Goal: Task Accomplishment & Management: Manage account settings

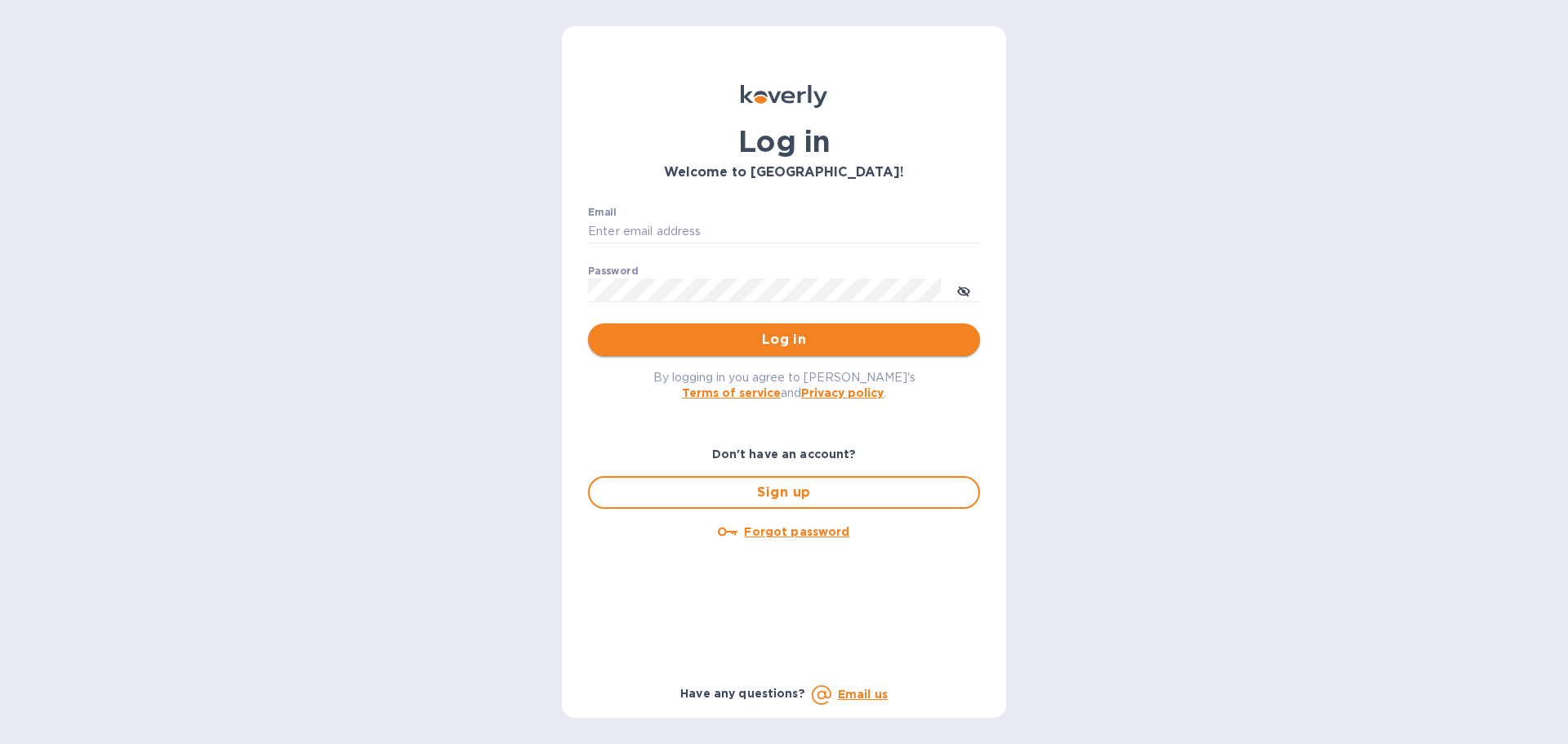
type input "ap@alumanate.com"
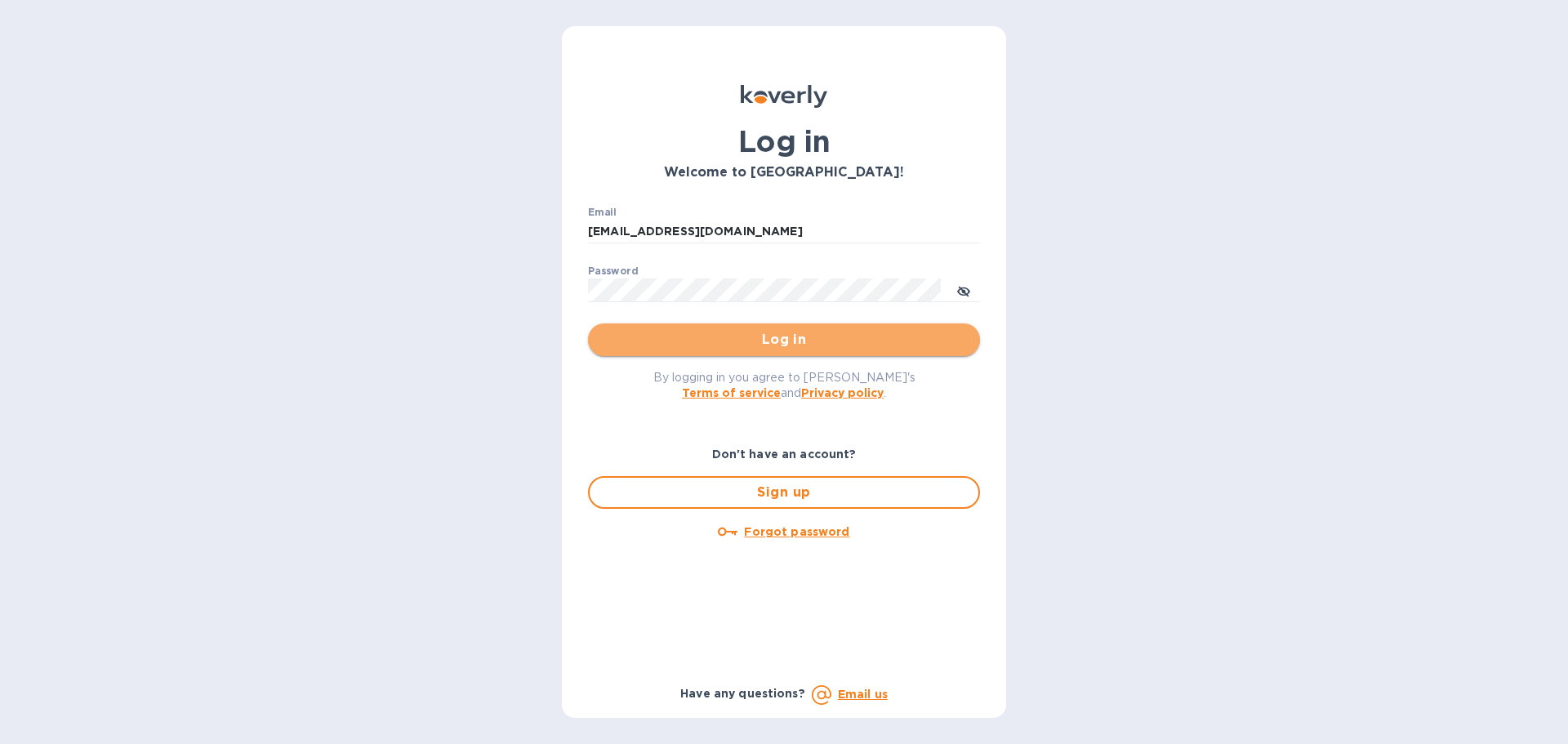
click at [760, 341] on span "Log in" at bounding box center [783, 340] width 366 height 20
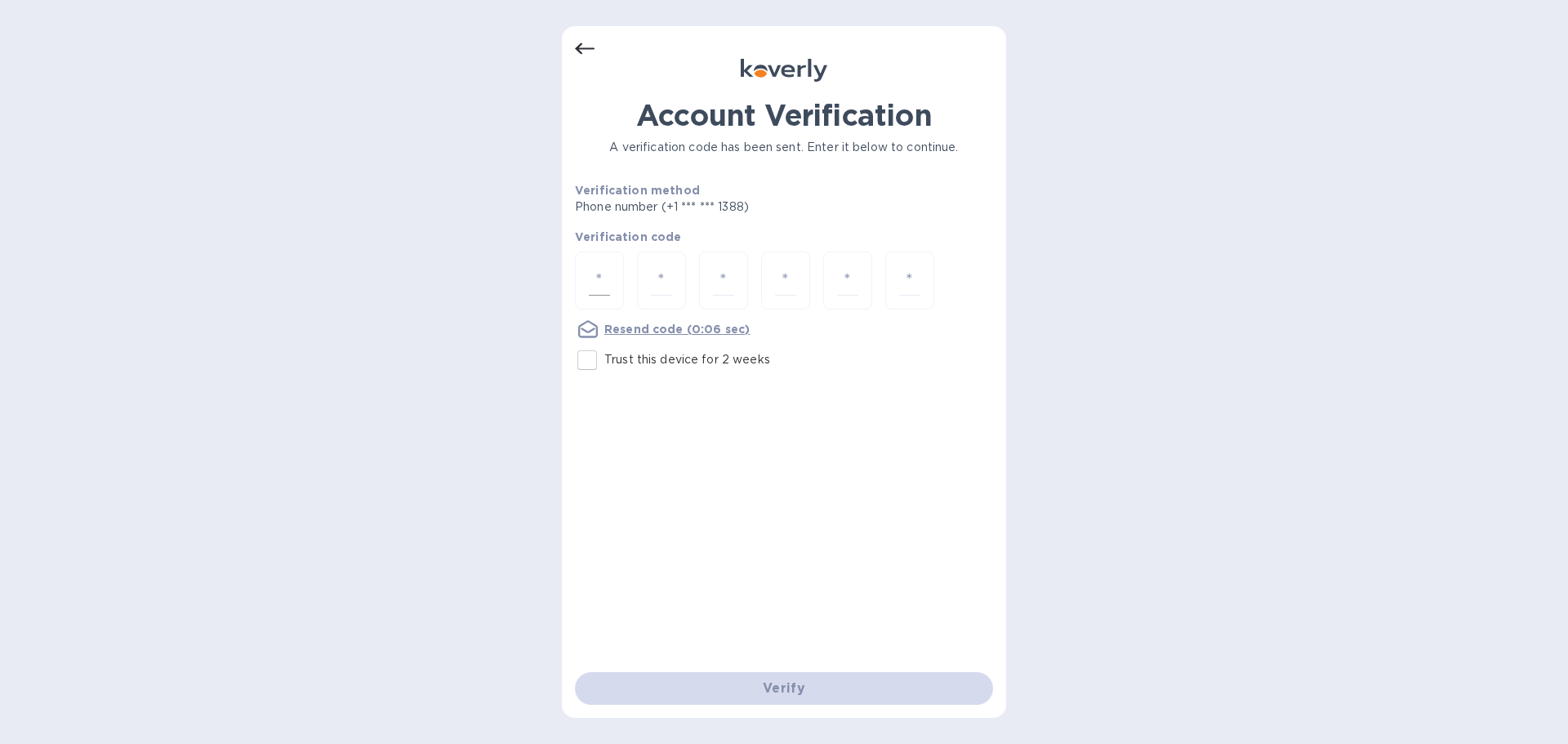
click at [620, 291] on div at bounding box center [600, 280] width 49 height 58
type input "7"
type input "9"
type input "8"
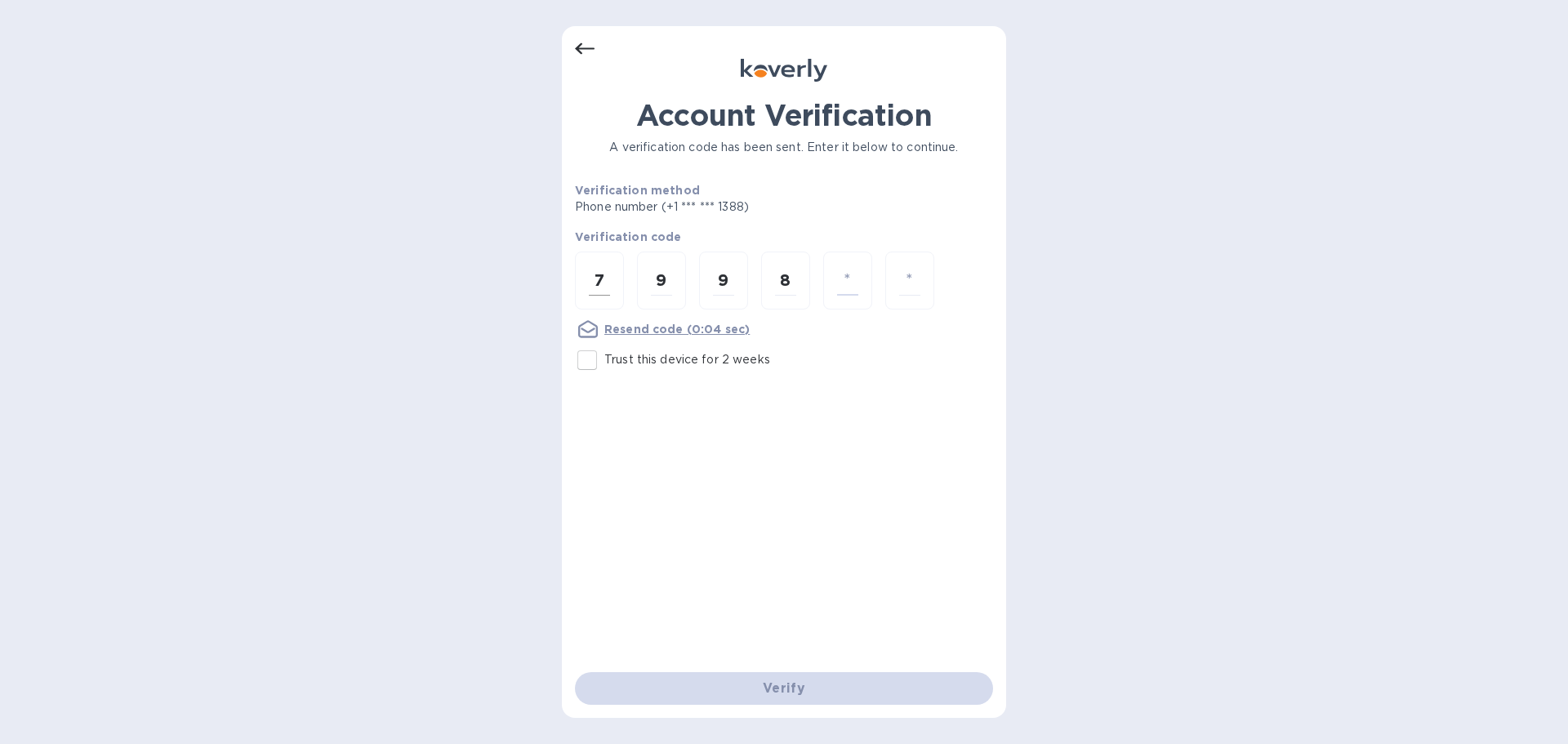
type input "2"
type input "7"
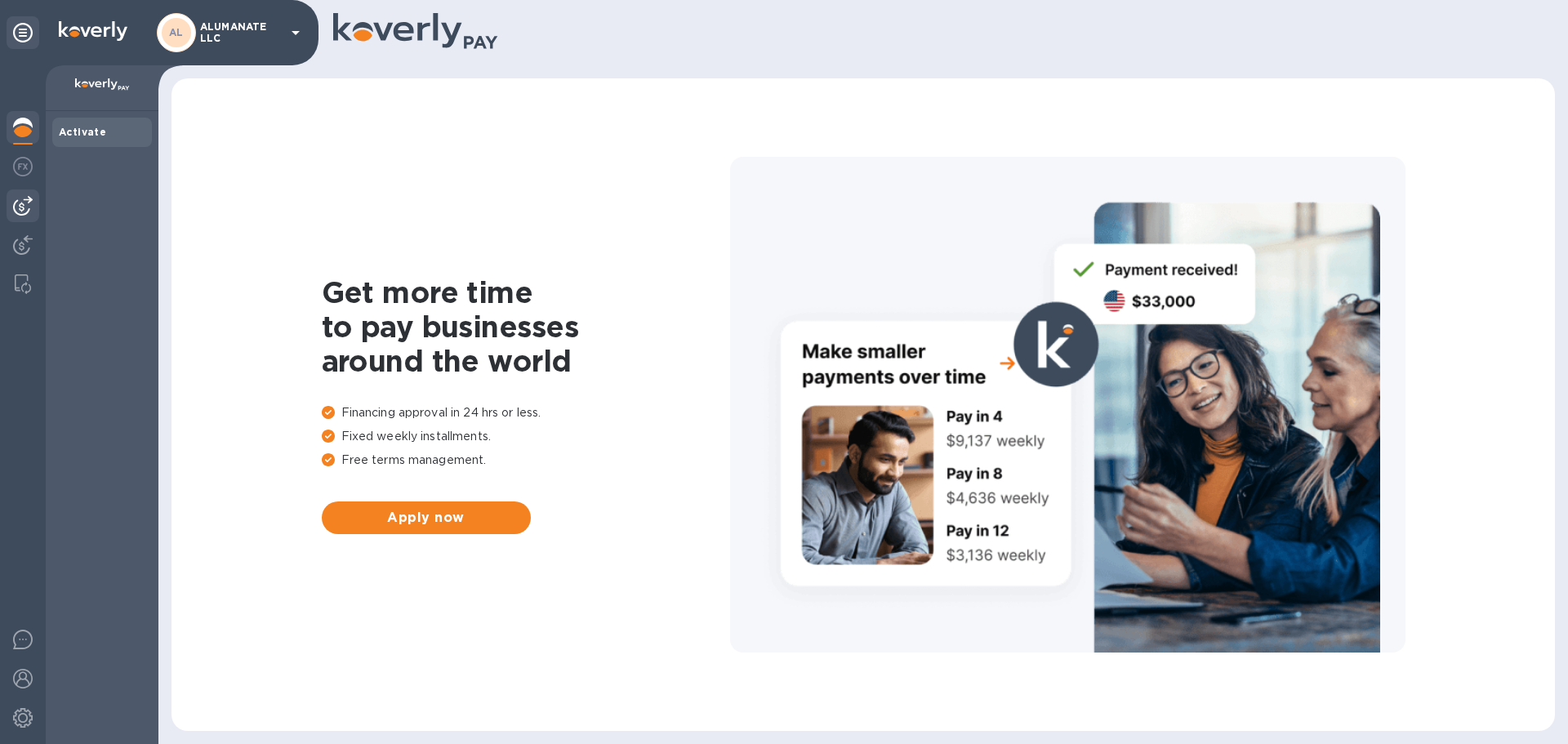
click at [22, 201] on img at bounding box center [23, 206] width 20 height 20
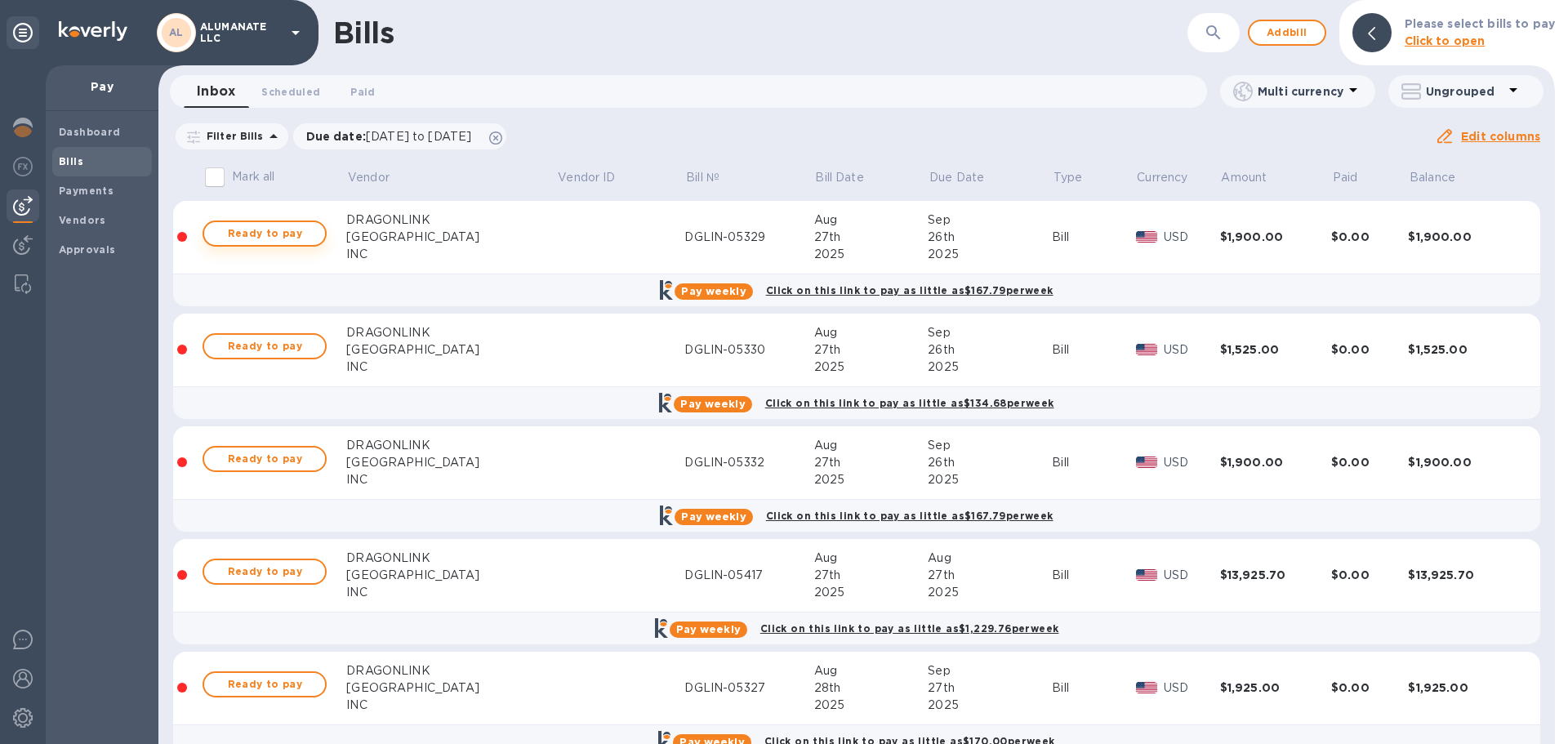
click at [263, 237] on span "Ready to pay" at bounding box center [265, 233] width 95 height 20
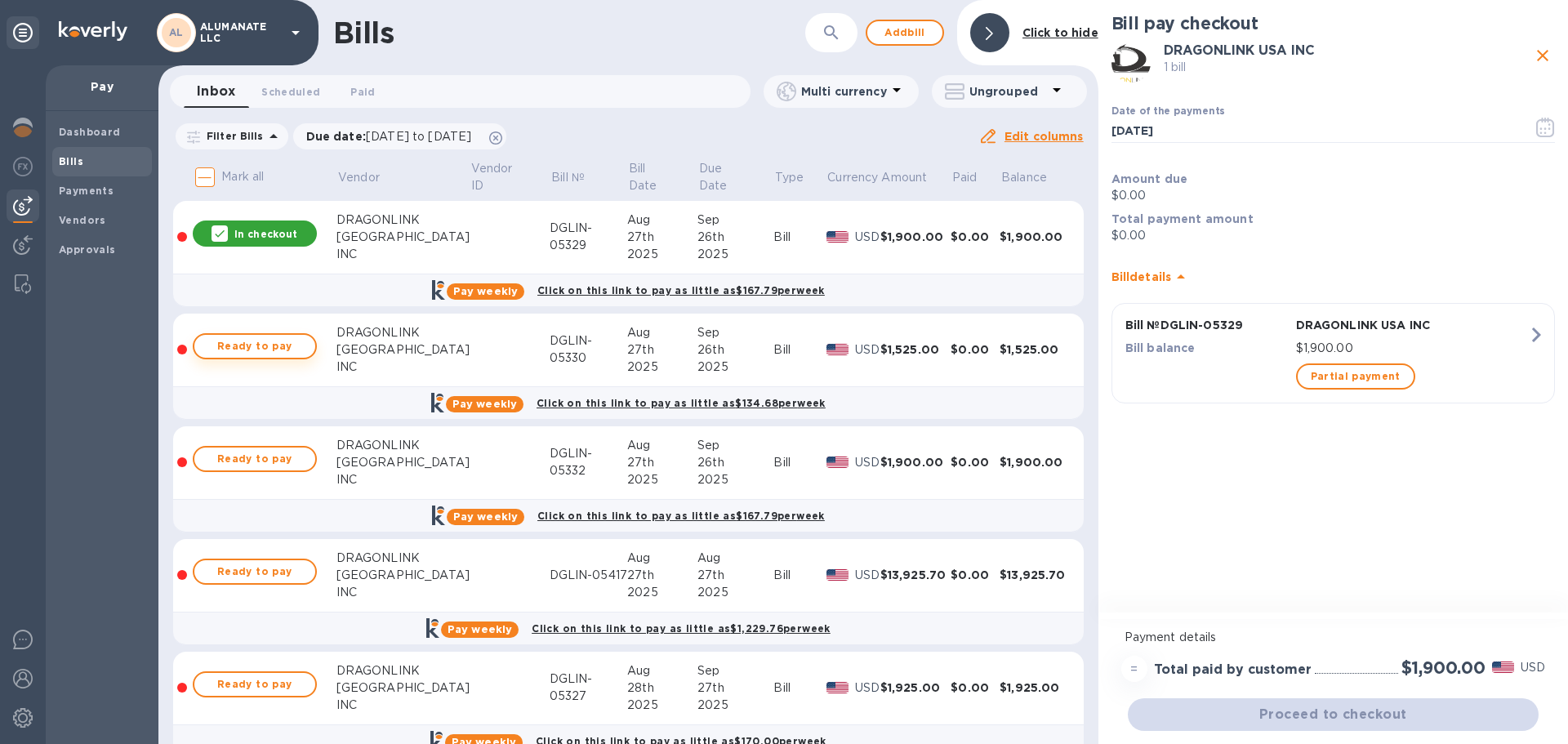
click at [268, 344] on span "Ready to pay" at bounding box center [255, 346] width 95 height 20
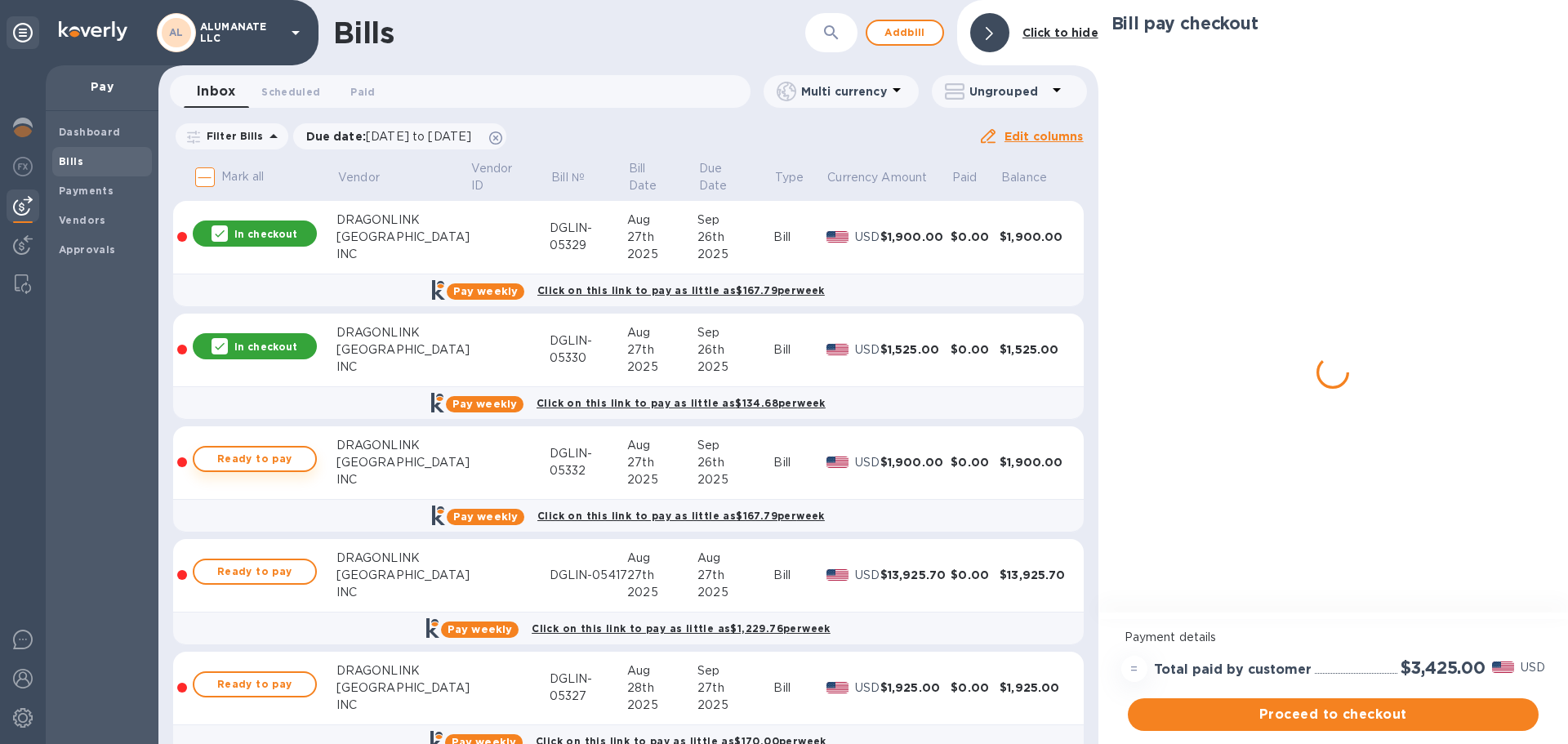
click at [281, 460] on span "Ready to pay" at bounding box center [255, 459] width 95 height 20
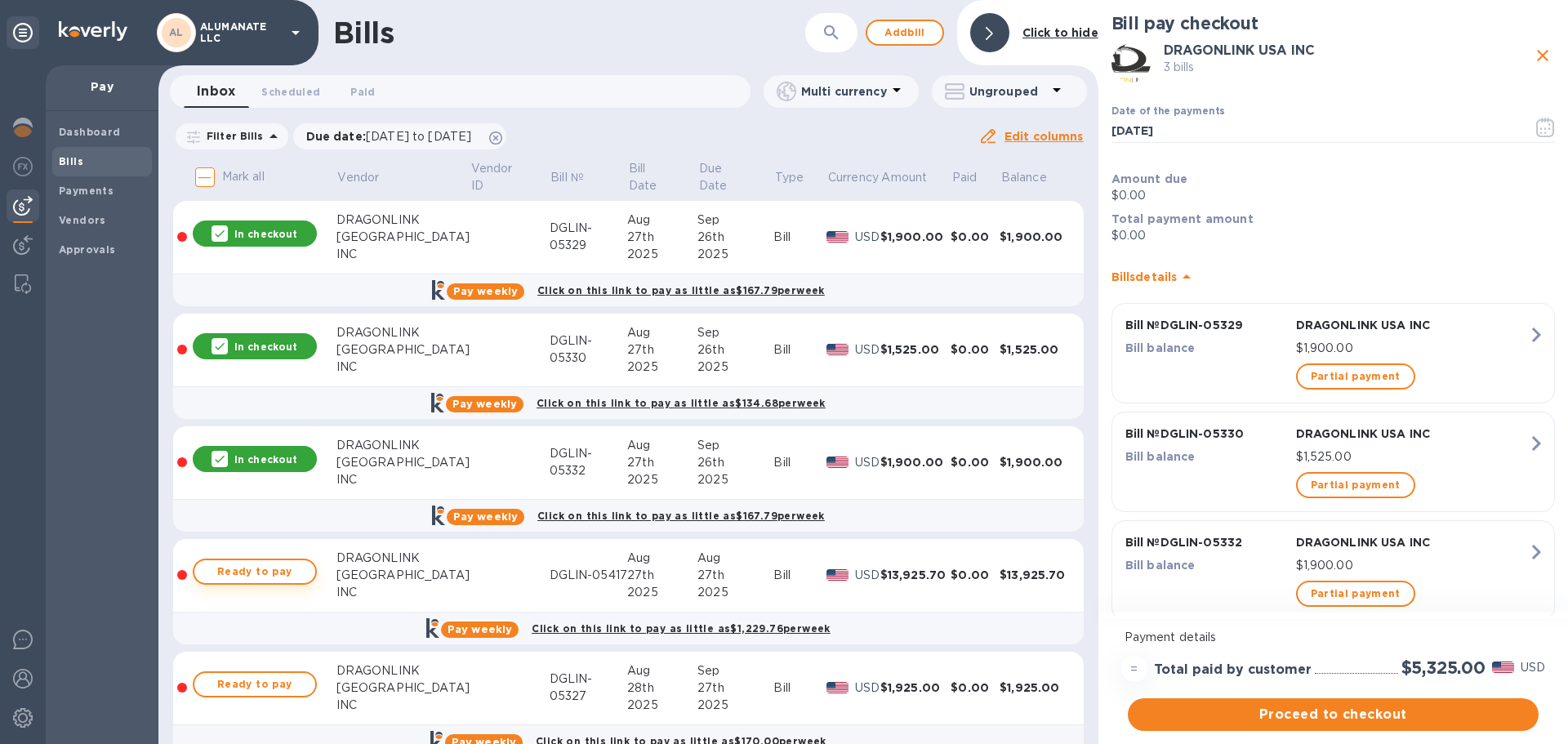
click at [287, 573] on span "Ready to pay" at bounding box center [255, 571] width 95 height 20
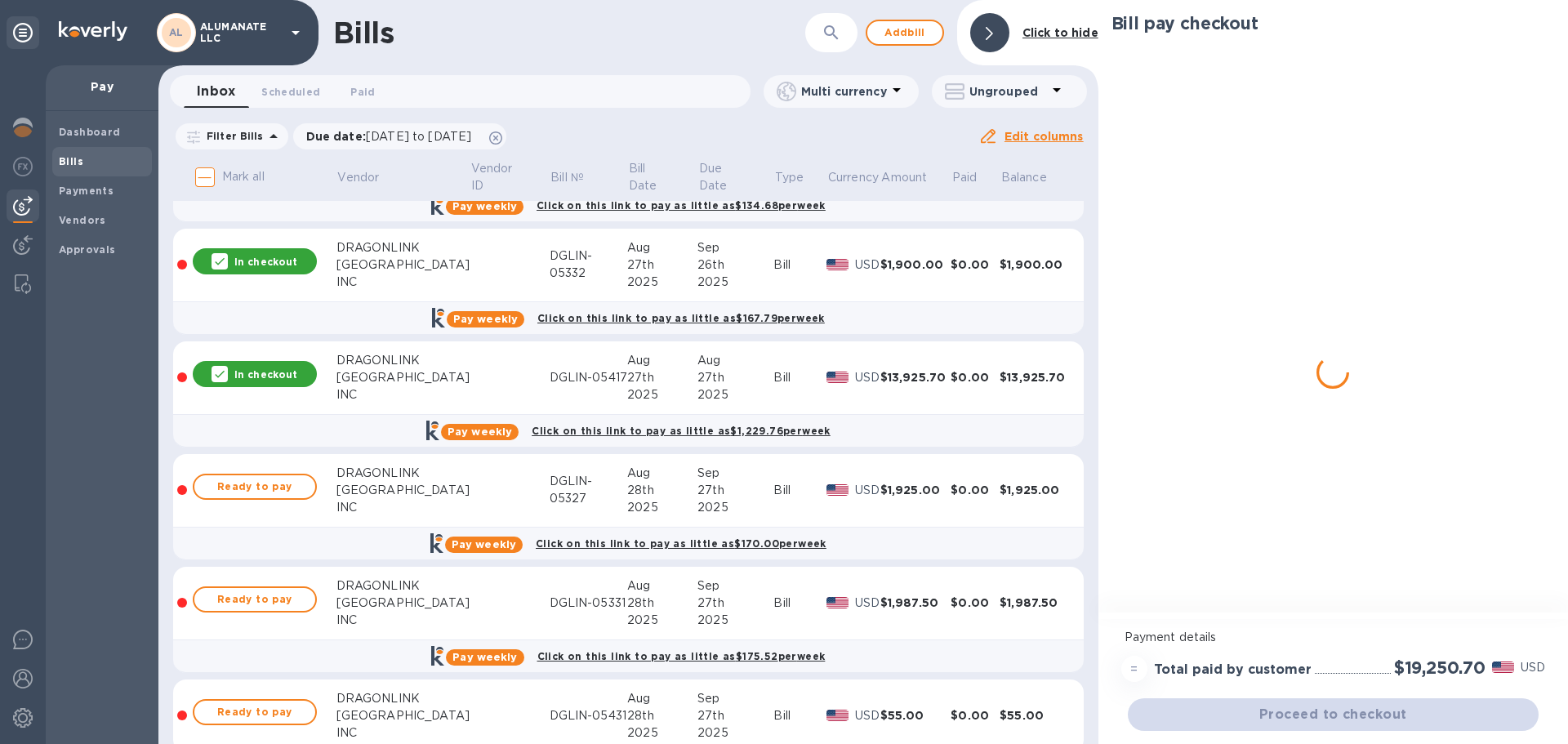
scroll to position [326, 0]
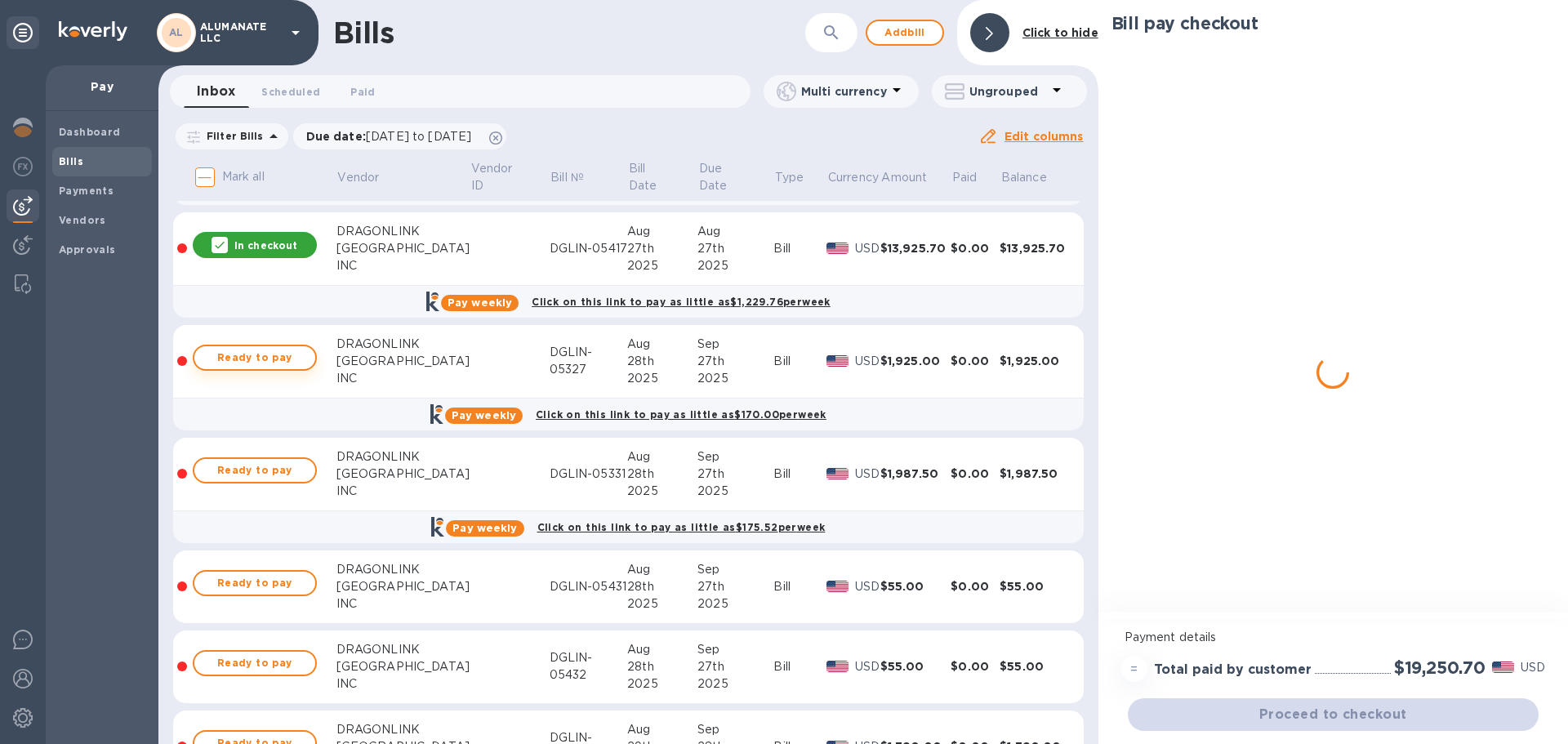
click at [266, 357] on span "Ready to pay" at bounding box center [255, 358] width 95 height 20
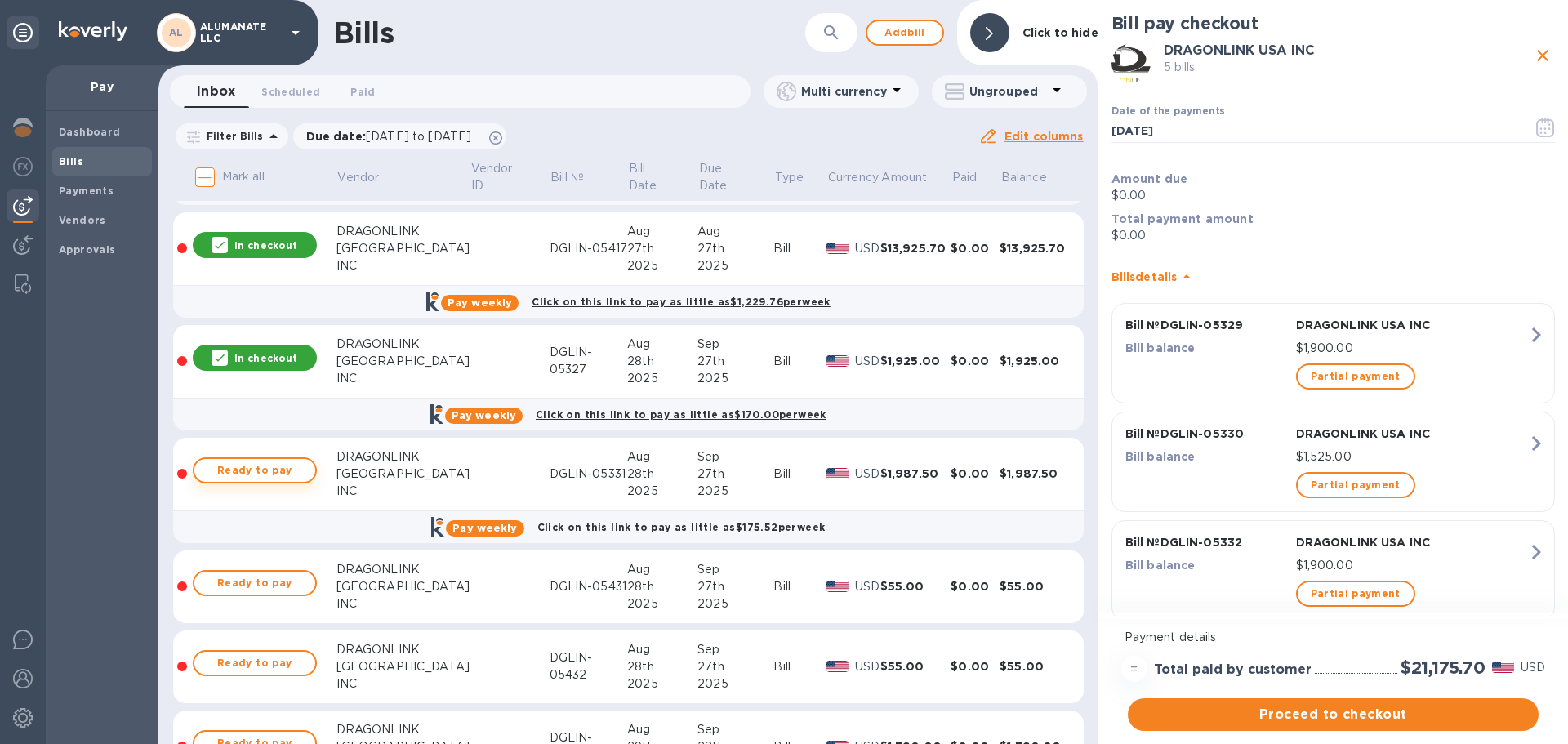
click at [274, 467] on span "Ready to pay" at bounding box center [255, 471] width 95 height 20
click at [258, 587] on span "Ready to pay" at bounding box center [255, 583] width 95 height 20
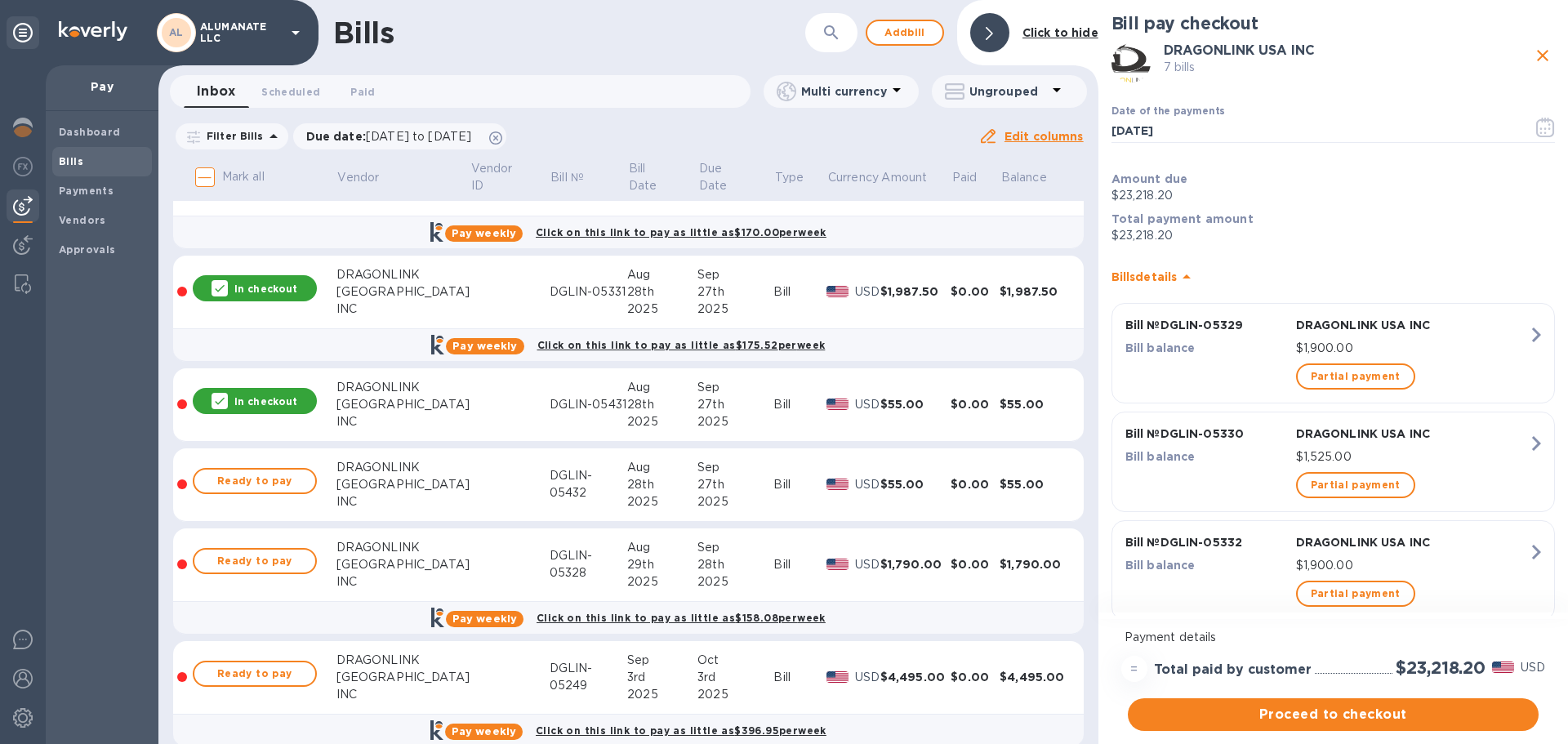
scroll to position [571, 0]
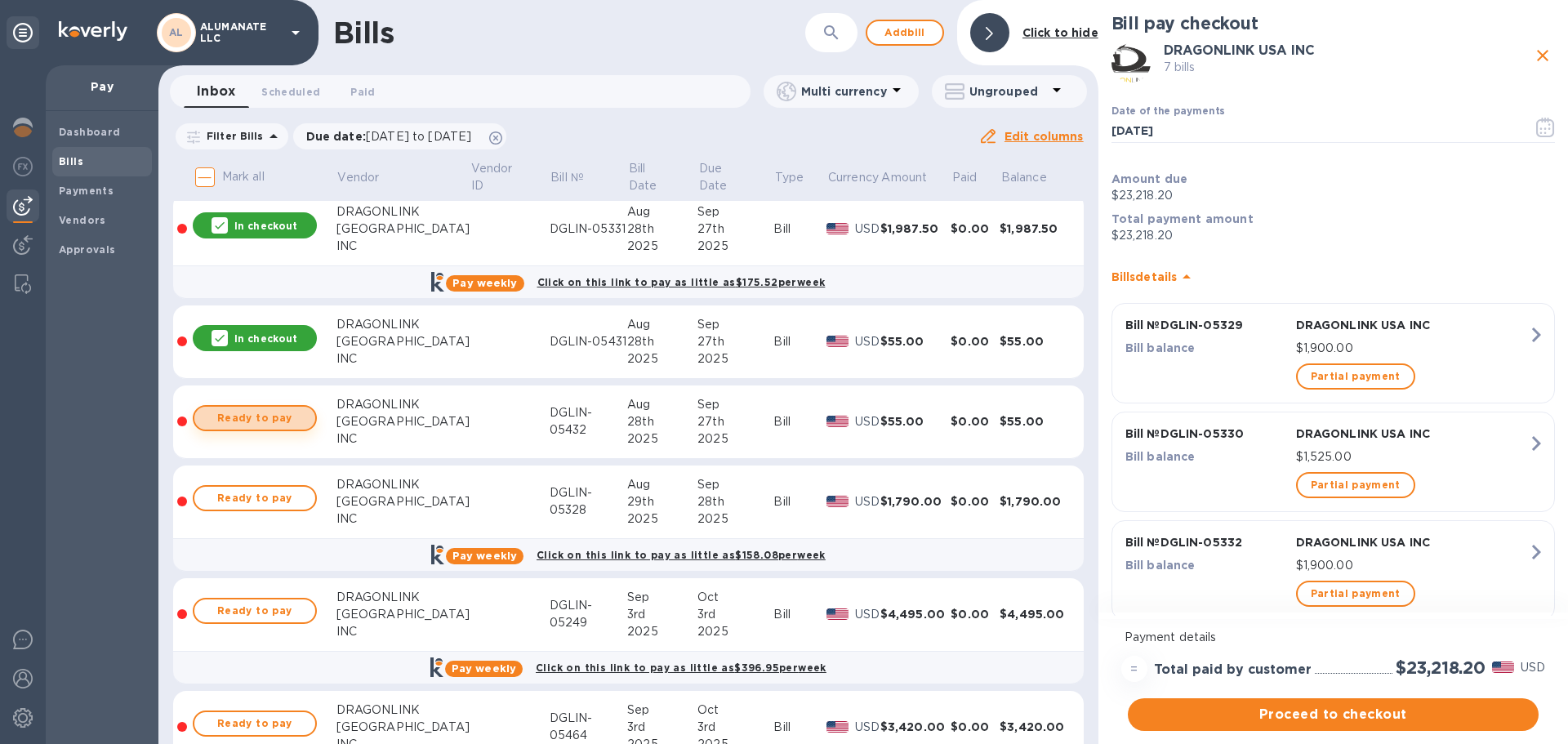
click at [269, 423] on span "Ready to pay" at bounding box center [255, 419] width 95 height 20
click at [280, 502] on span "Ready to pay" at bounding box center [255, 498] width 95 height 20
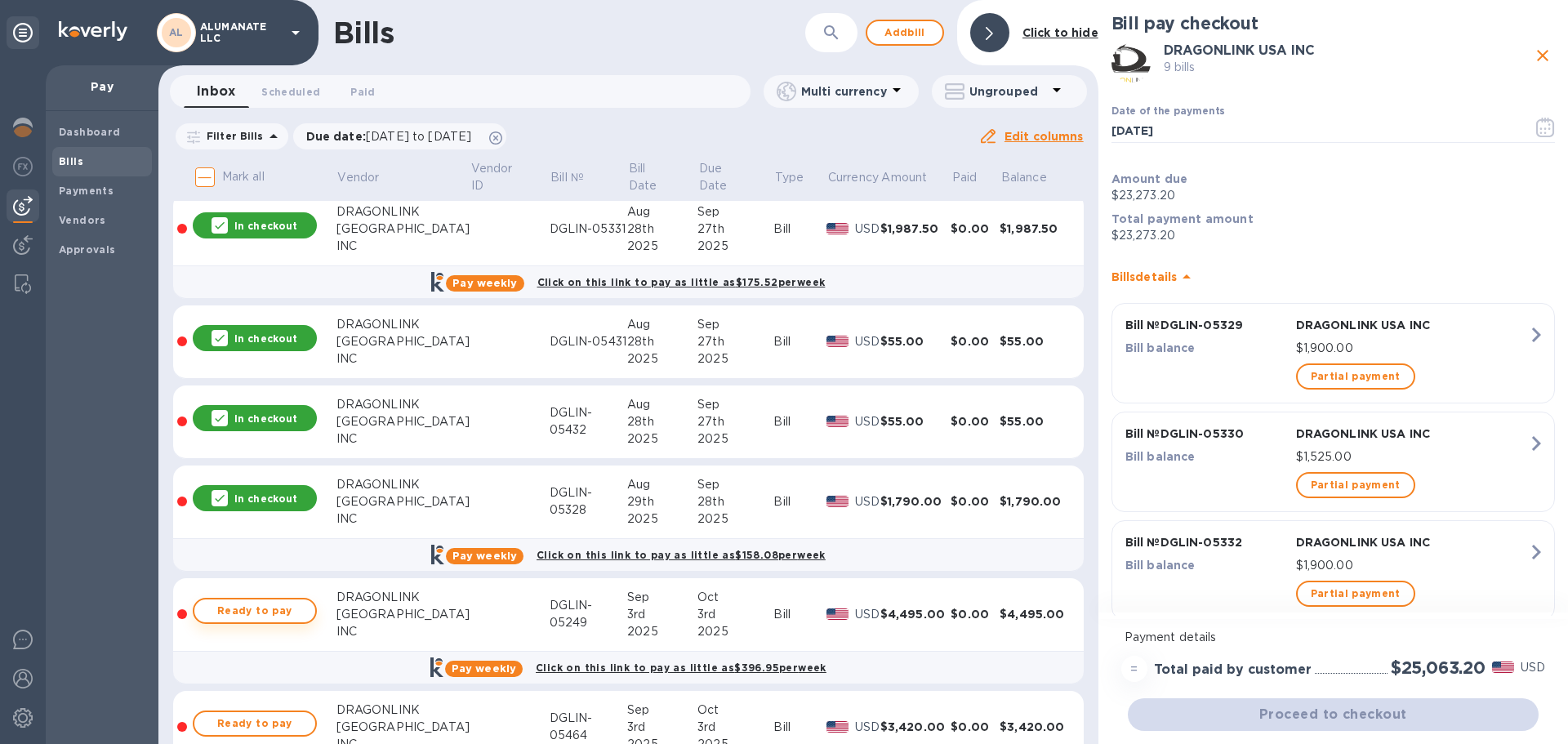
click at [285, 607] on span "Ready to pay" at bounding box center [255, 611] width 95 height 20
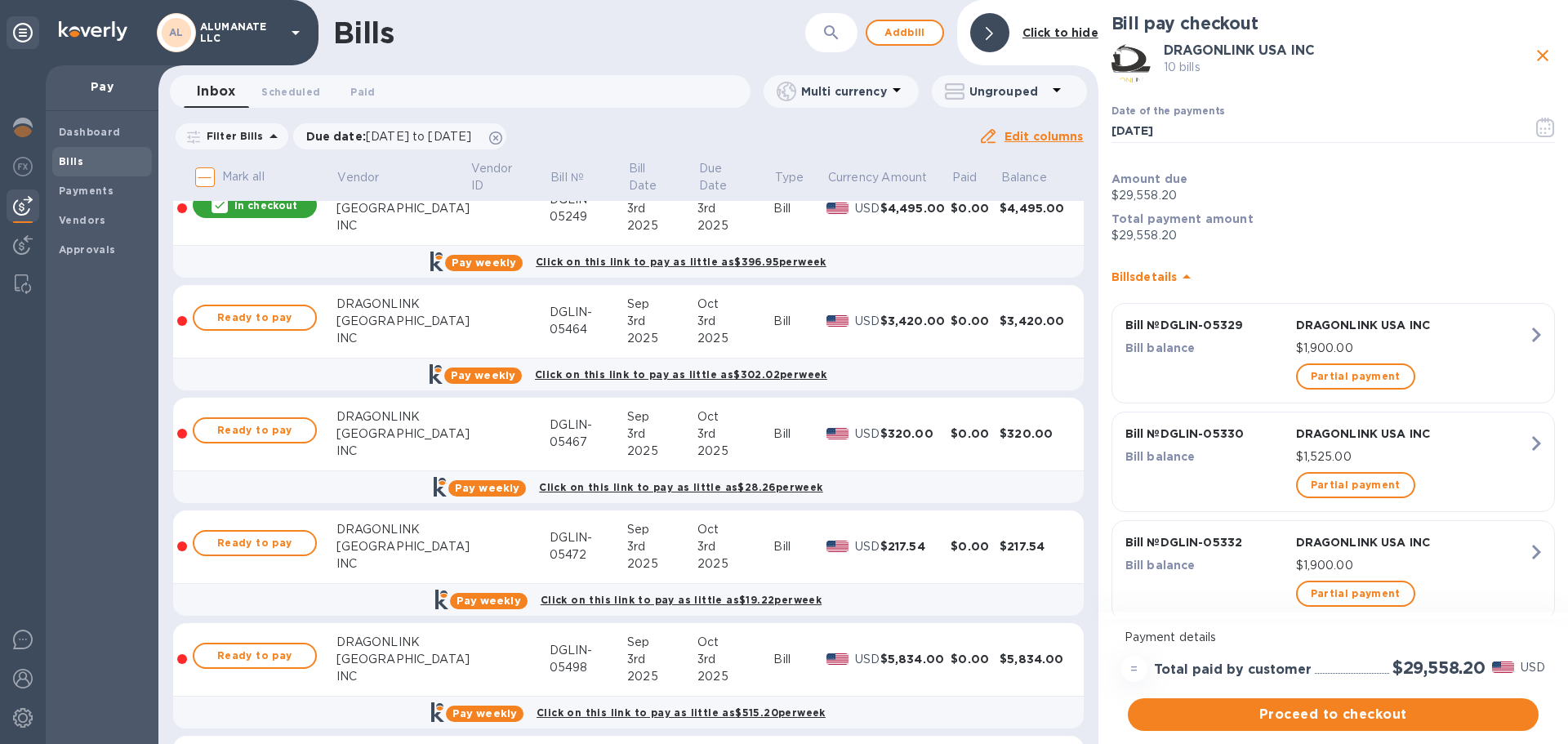
scroll to position [980, 0]
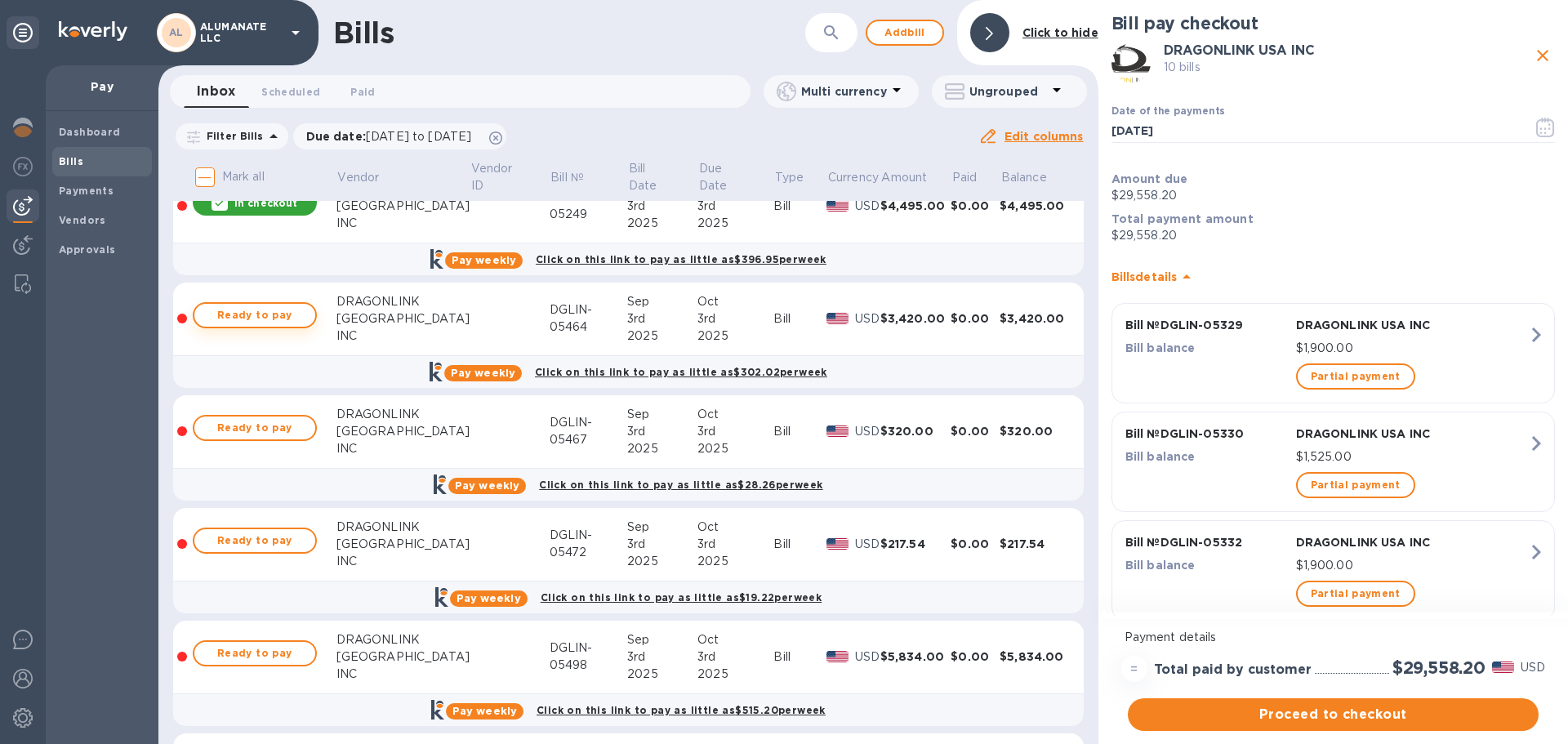
click at [246, 321] on span "Ready to pay" at bounding box center [255, 316] width 95 height 20
click at [262, 433] on span "Ready to pay" at bounding box center [255, 428] width 95 height 20
click at [278, 531] on span "Ready to pay" at bounding box center [255, 541] width 95 height 20
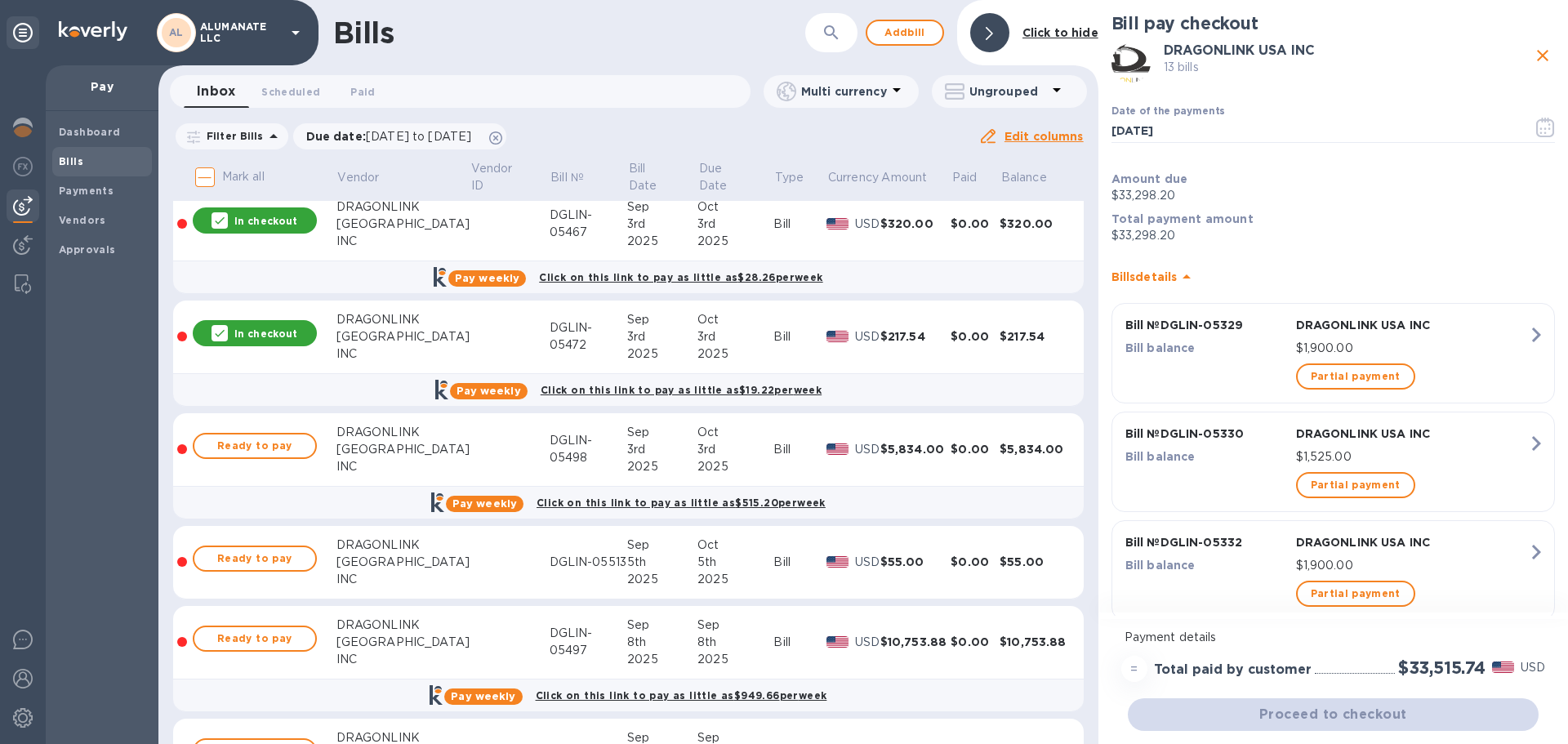
scroll to position [1225, 0]
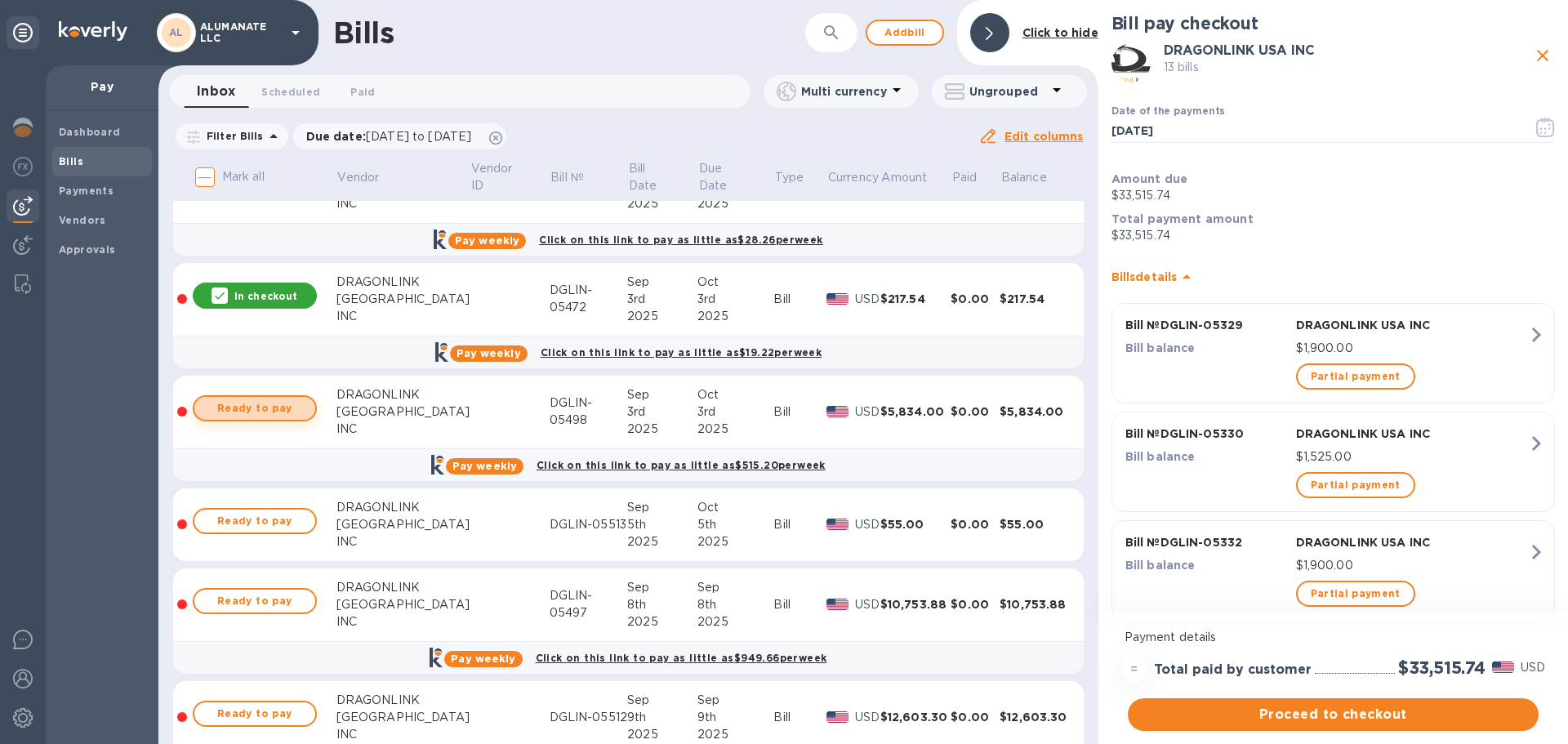
click at [289, 419] on button "Ready to pay" at bounding box center [255, 408] width 124 height 26
click at [289, 521] on span "Ready to pay" at bounding box center [255, 521] width 95 height 20
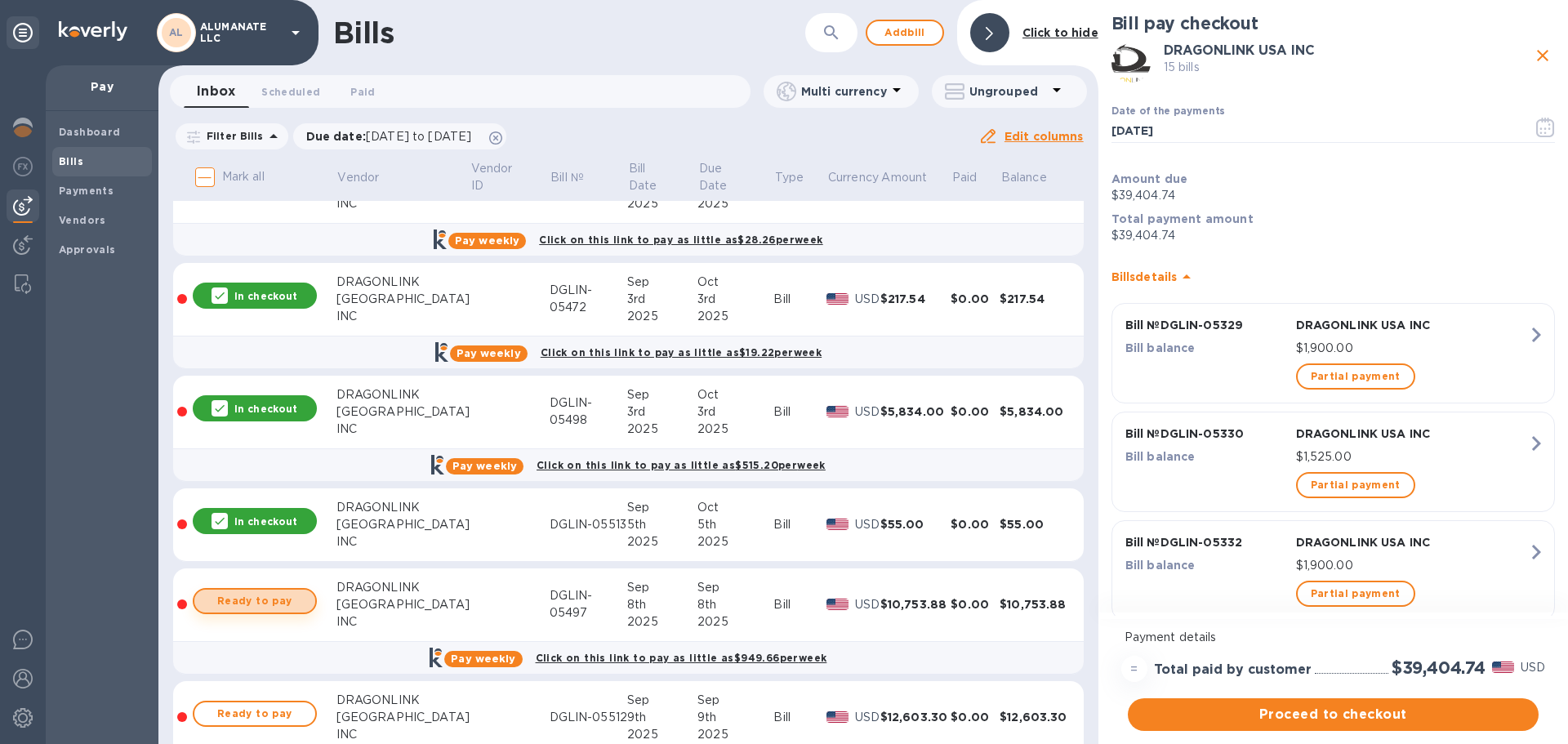
click at [262, 594] on span "Ready to pay" at bounding box center [255, 601] width 95 height 20
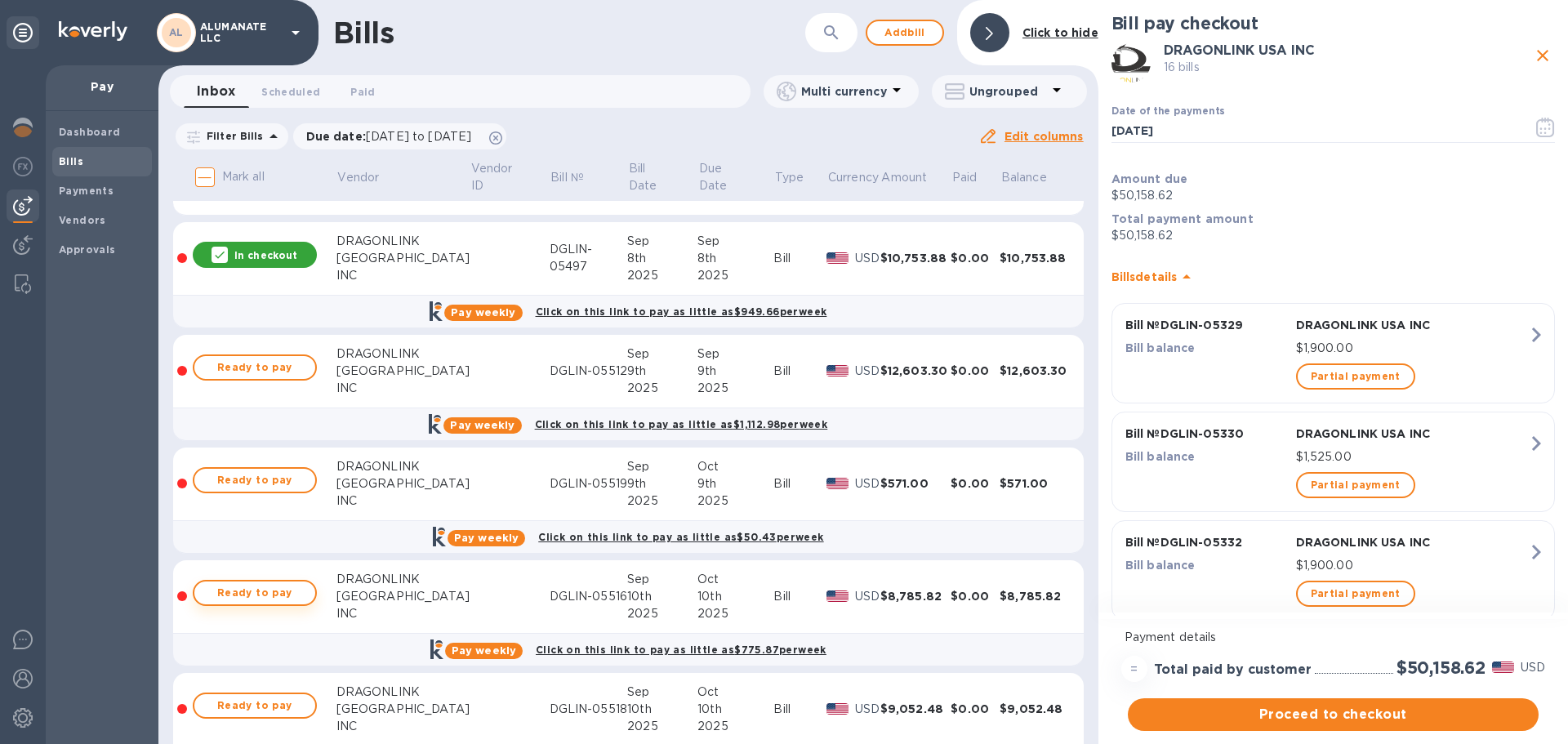
scroll to position [1633, 0]
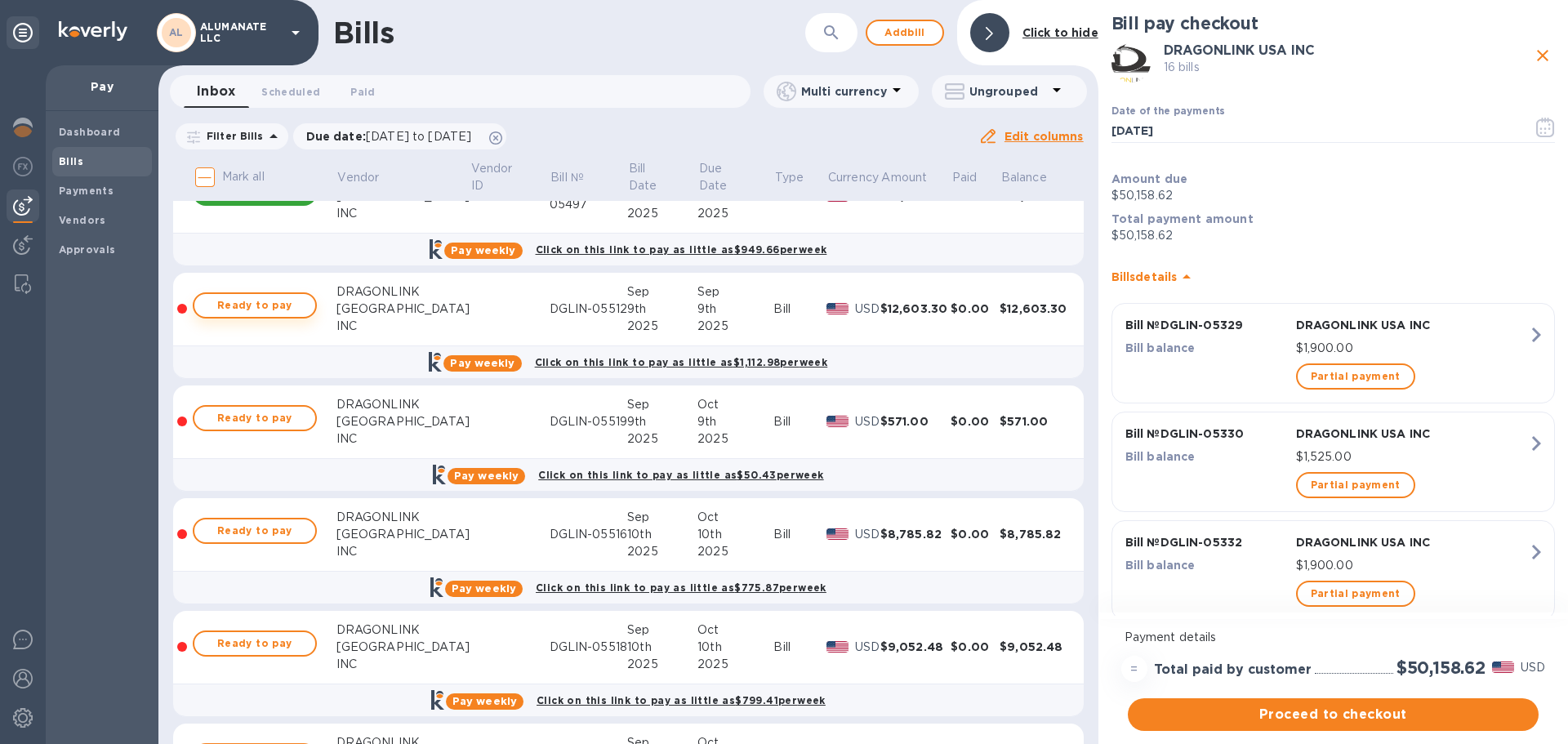
click at [267, 312] on span "Ready to pay" at bounding box center [255, 306] width 95 height 20
click at [266, 411] on span "Ready to pay" at bounding box center [255, 419] width 95 height 20
click at [270, 520] on button "Ready to pay" at bounding box center [255, 530] width 124 height 26
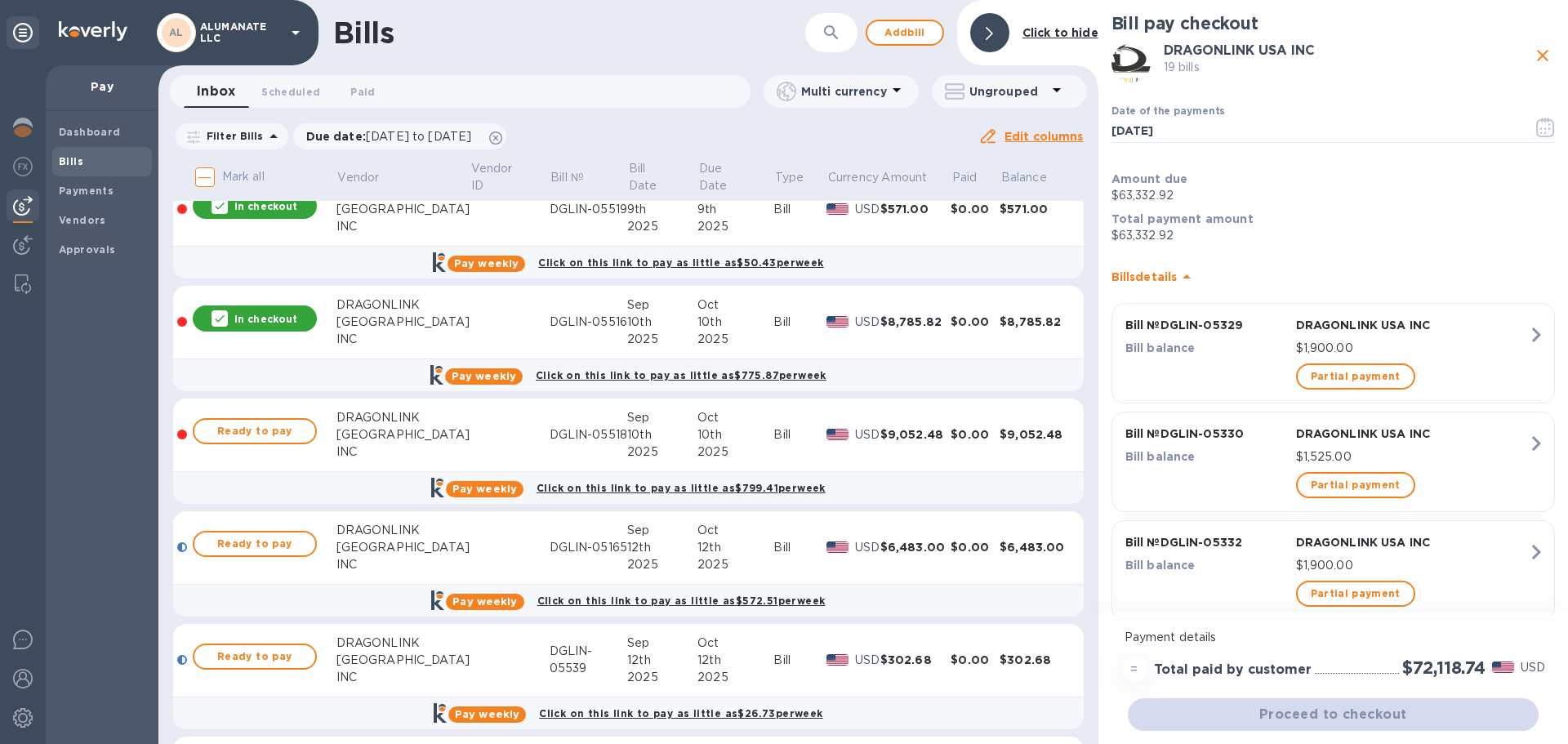
scroll to position [1878, 0]
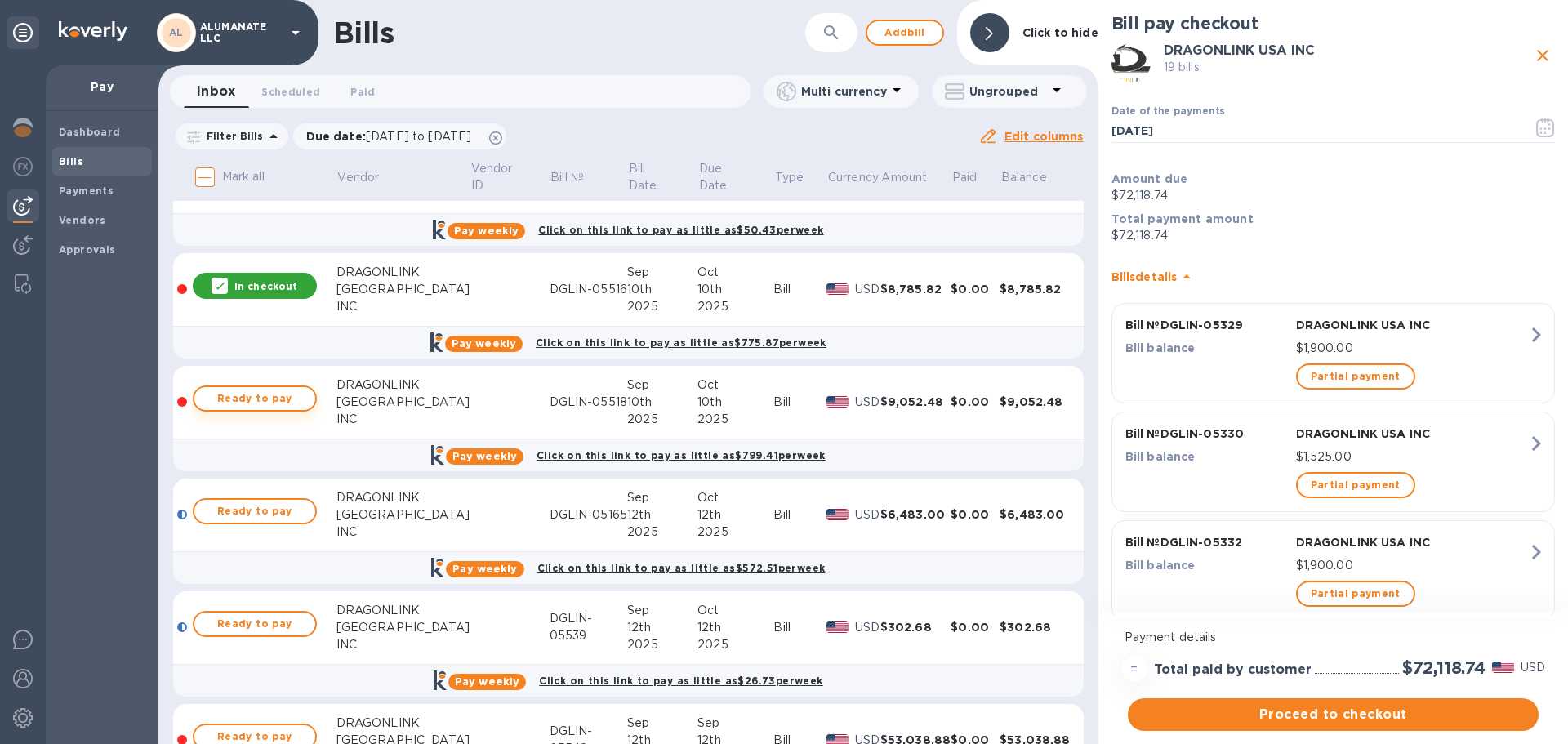
click at [266, 409] on button "Ready to pay" at bounding box center [255, 398] width 124 height 26
click at [279, 514] on span "Ready to pay" at bounding box center [255, 512] width 95 height 20
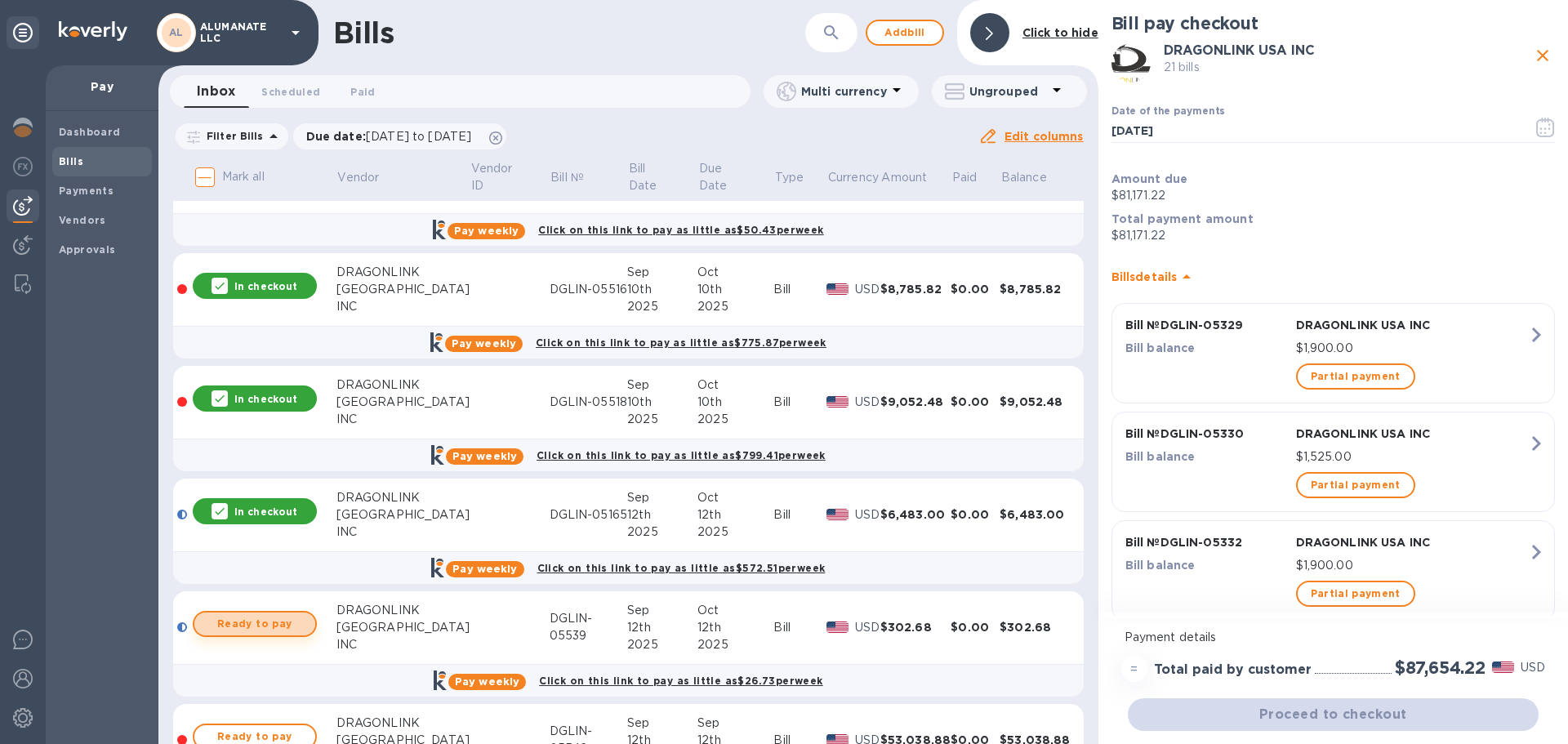
click at [265, 615] on span "Ready to pay" at bounding box center [255, 624] width 95 height 20
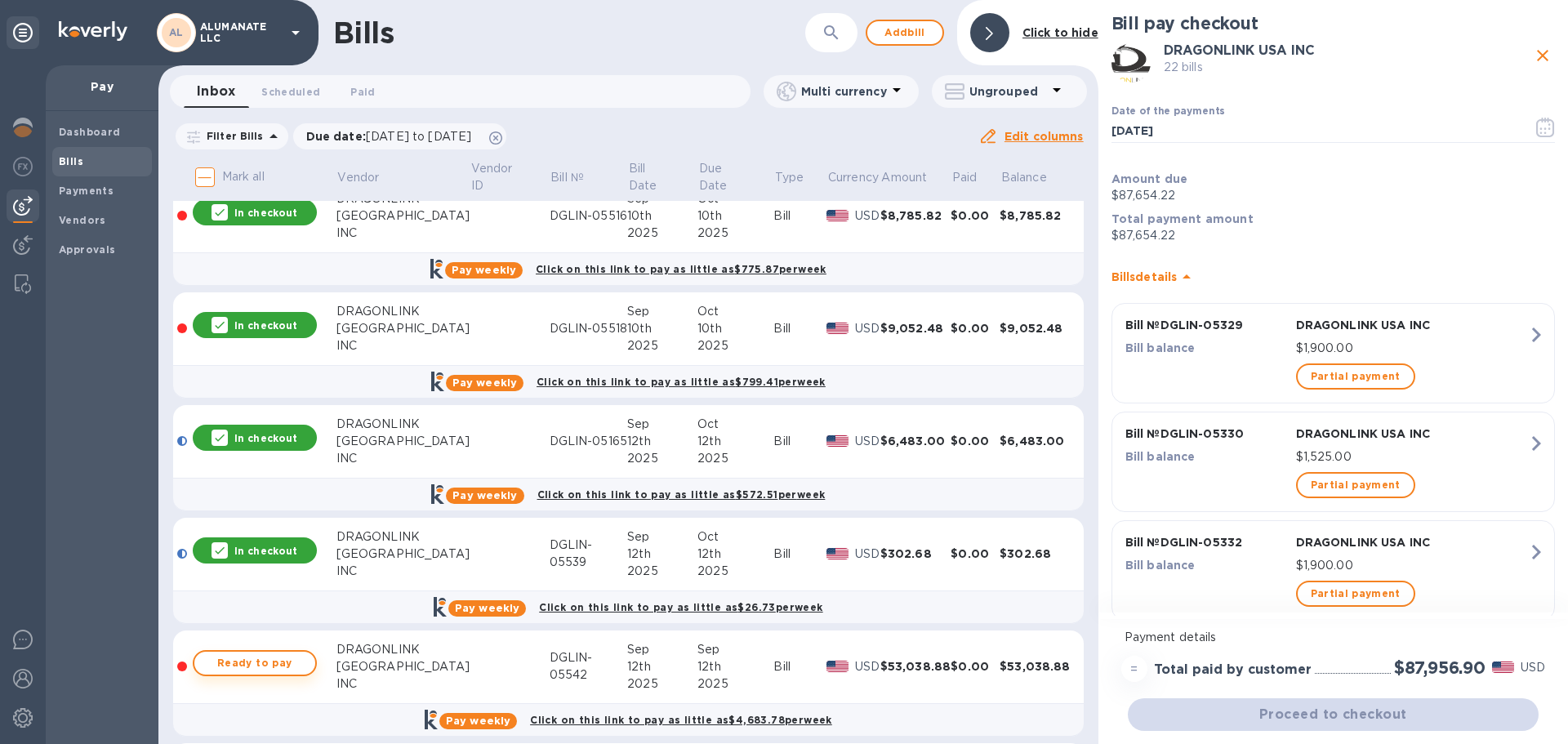
scroll to position [2123, 0]
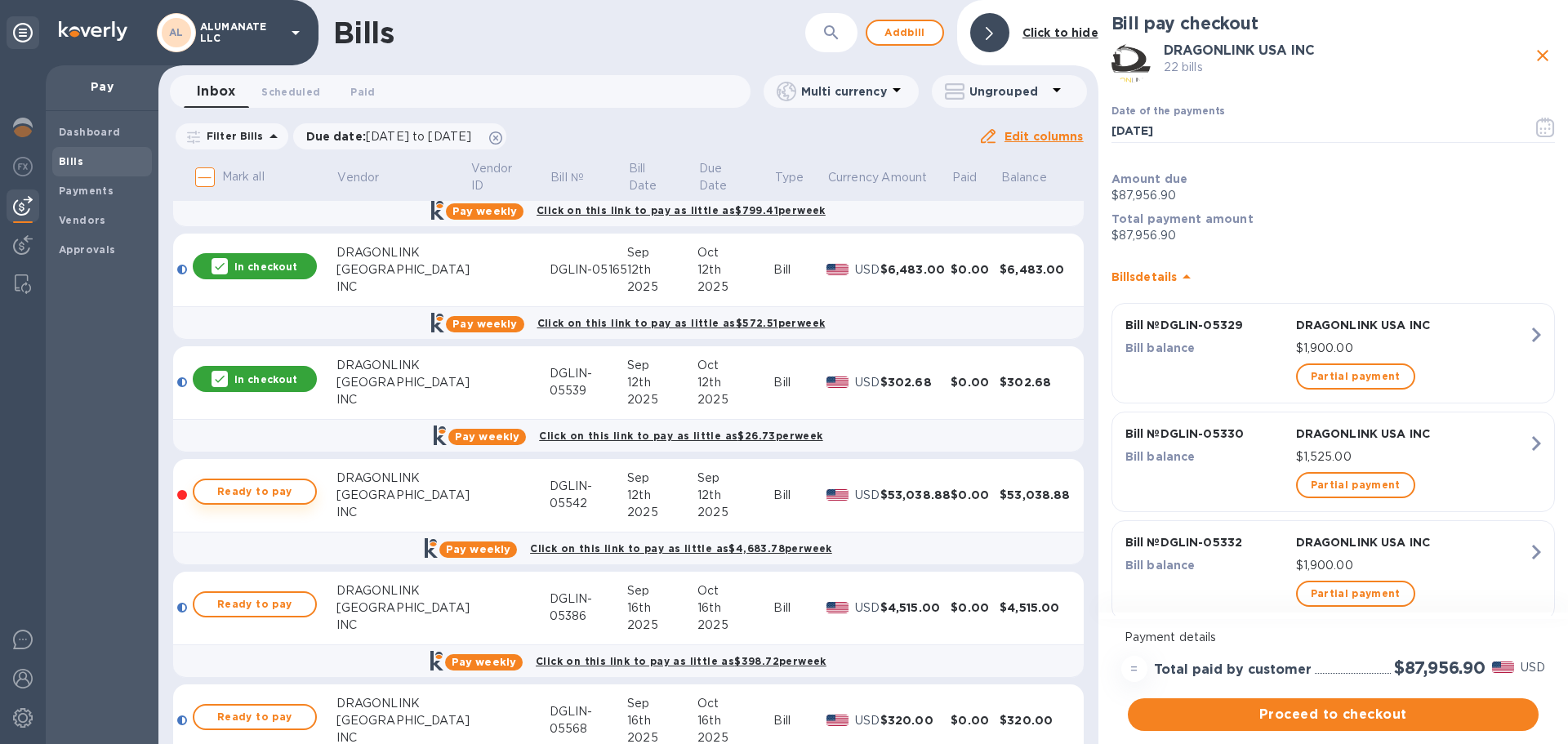
click at [272, 492] on span "Ready to pay" at bounding box center [255, 492] width 95 height 20
click at [272, 492] on p "In checkout" at bounding box center [266, 492] width 63 height 14
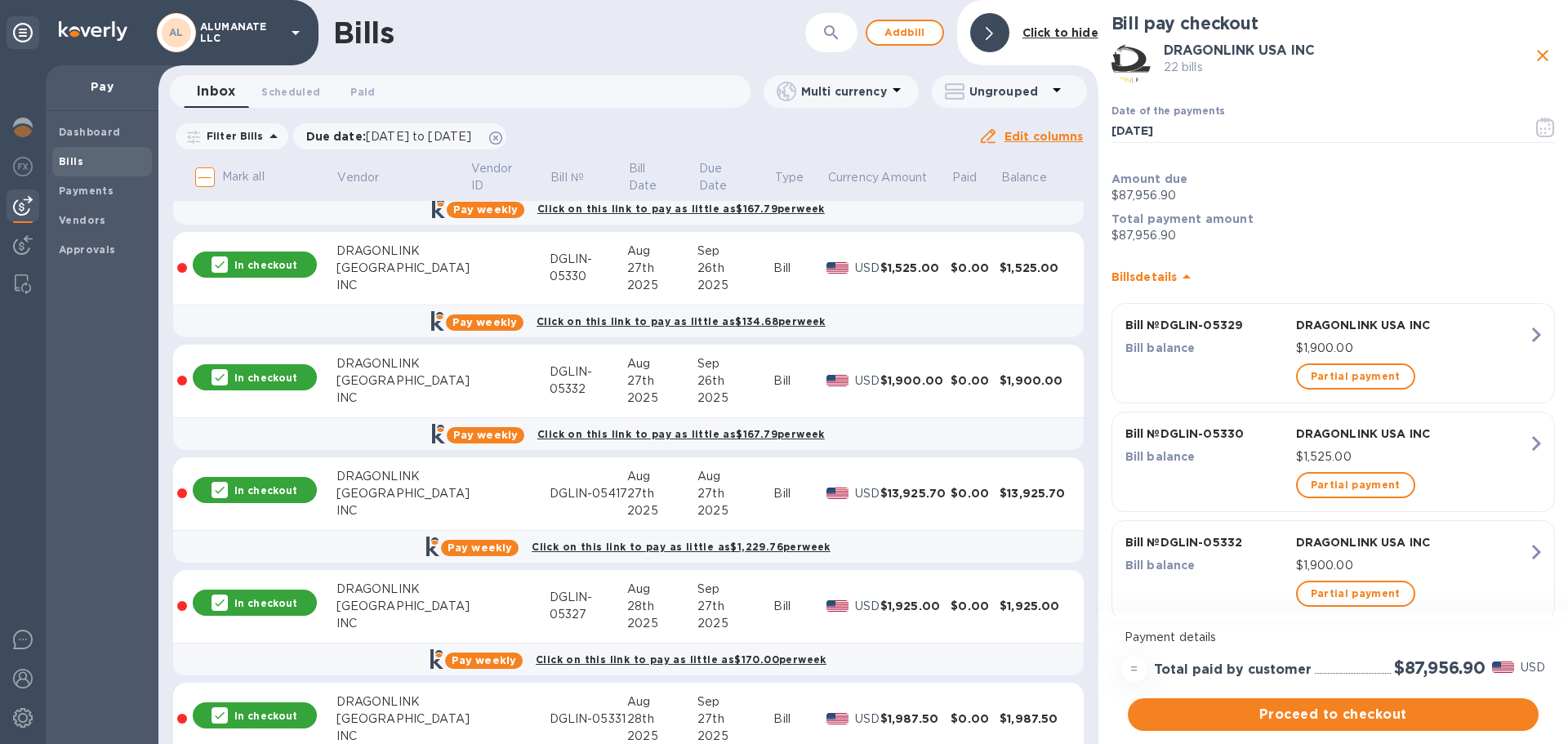
scroll to position [0, 0]
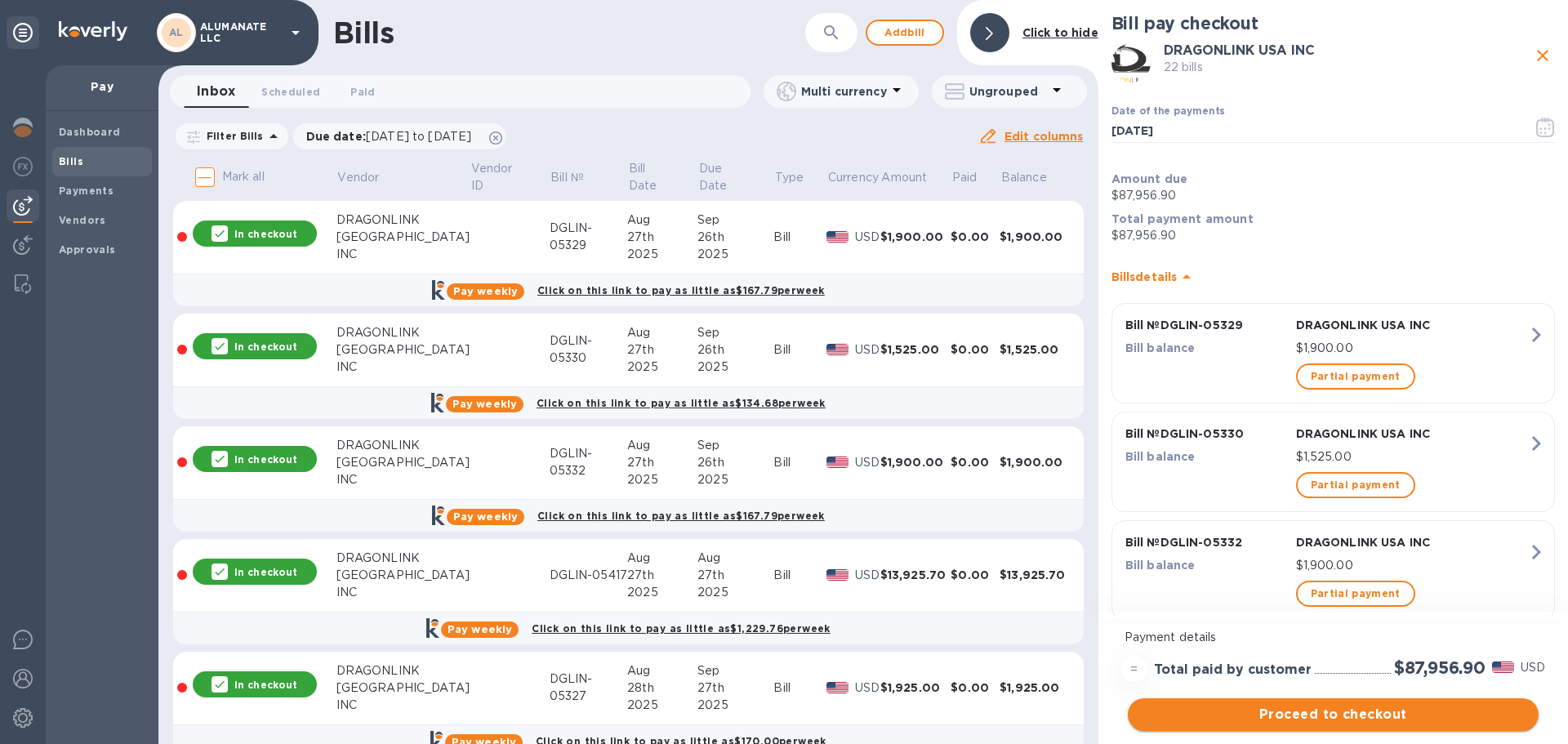
click at [1280, 715] on span "Proceed to checkout" at bounding box center [1333, 715] width 384 height 20
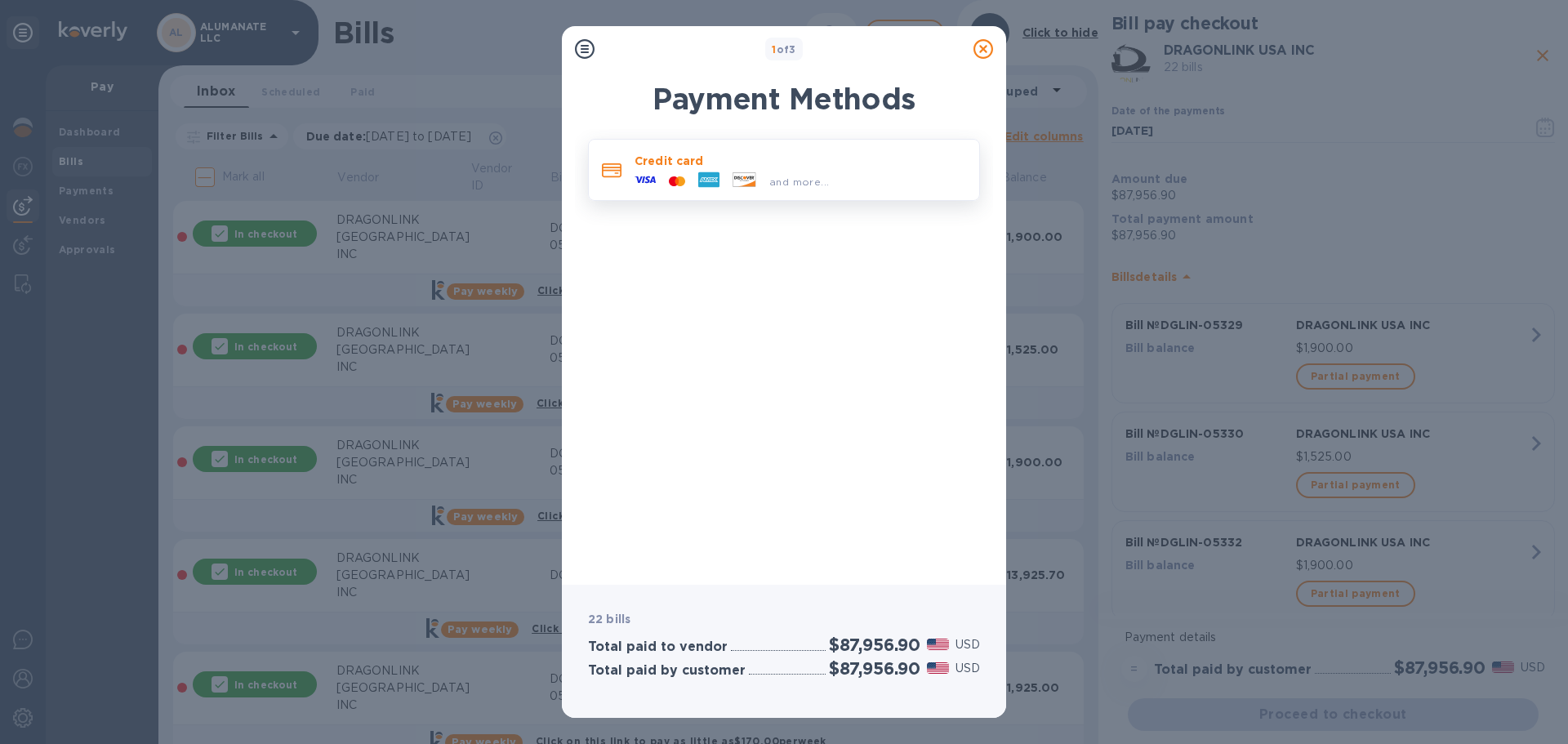
click at [786, 178] on span "and more..." at bounding box center [799, 181] width 60 height 12
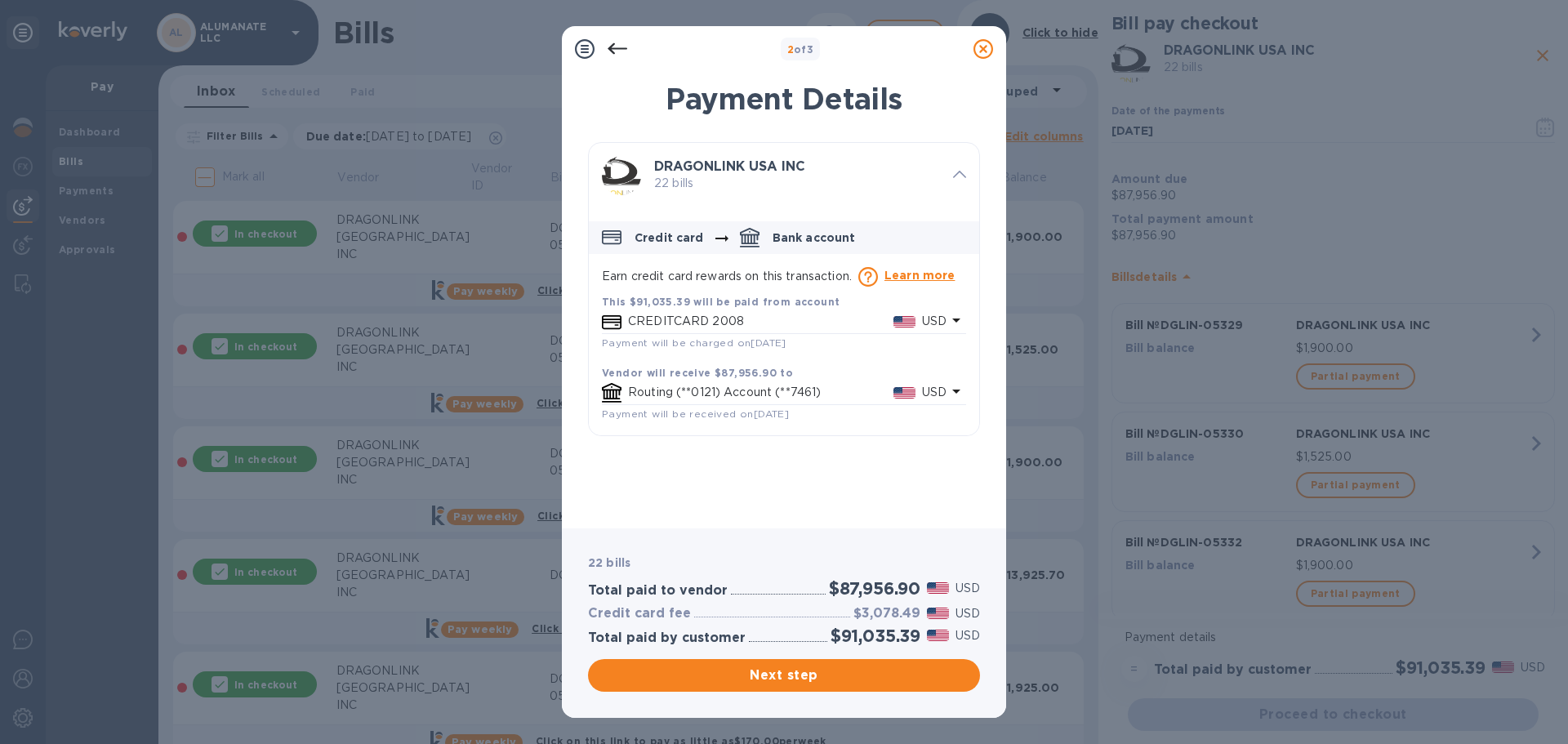
click at [986, 51] on icon at bounding box center [983, 49] width 20 height 20
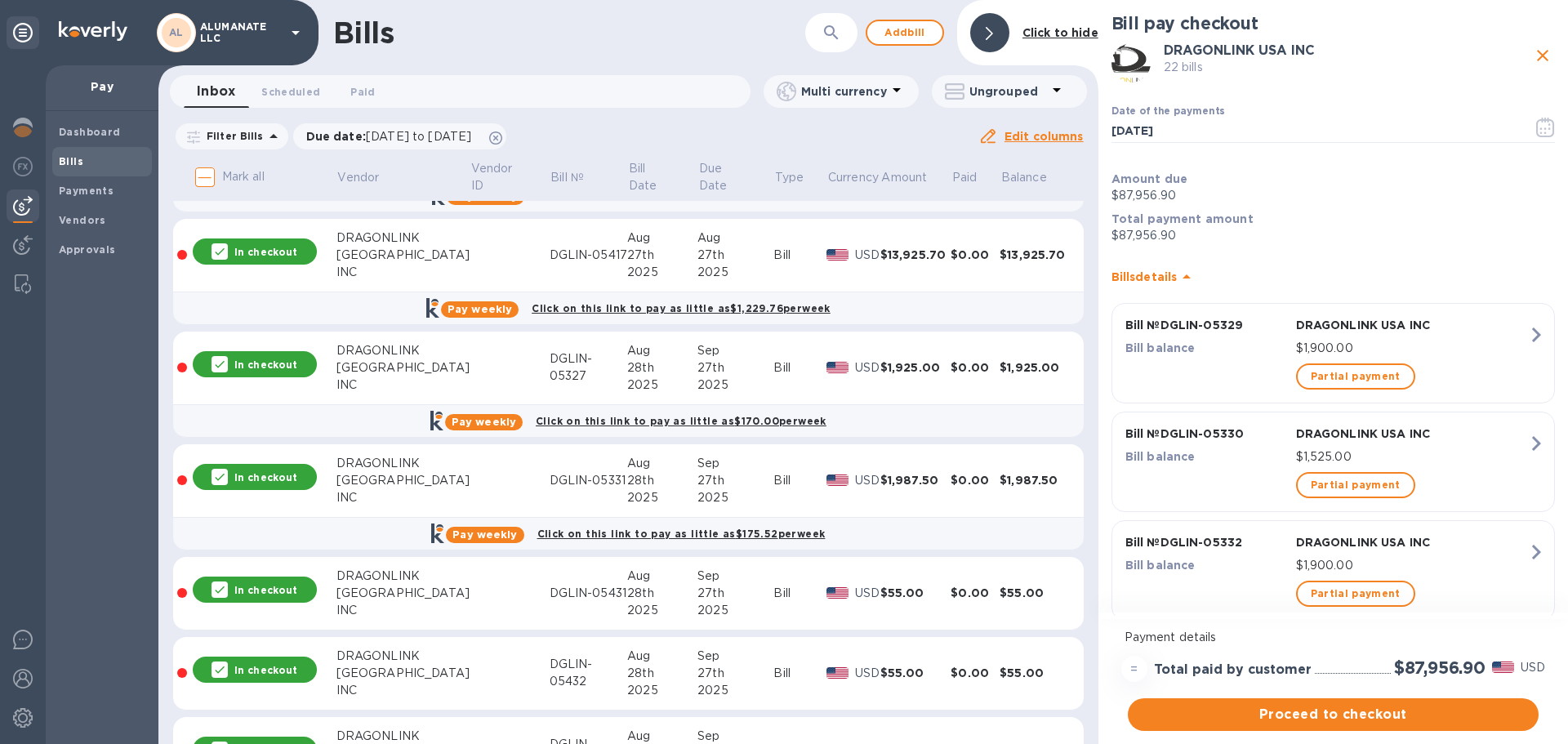
scroll to position [490, 0]
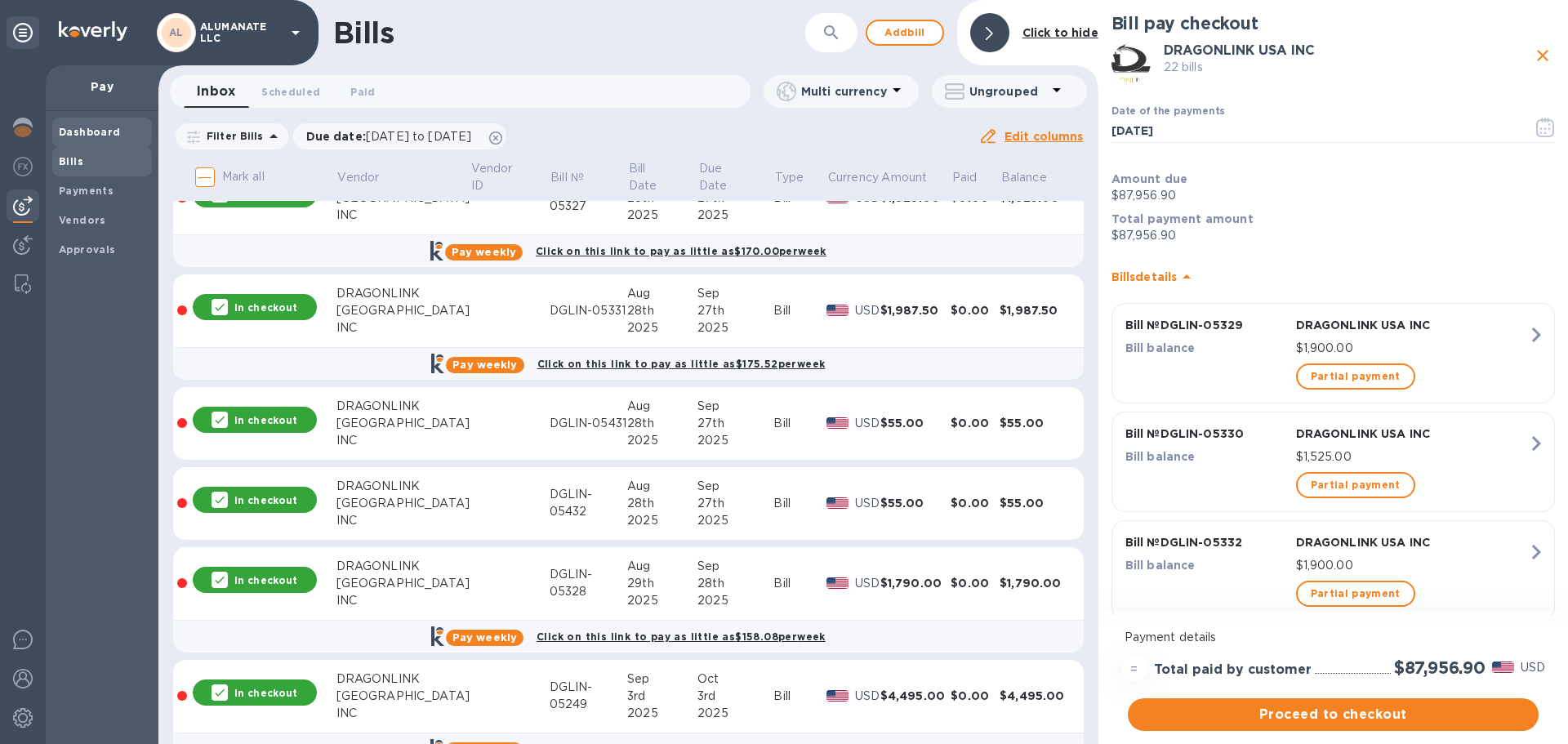
click at [74, 133] on b "Dashboard" at bounding box center [89, 131] width 62 height 12
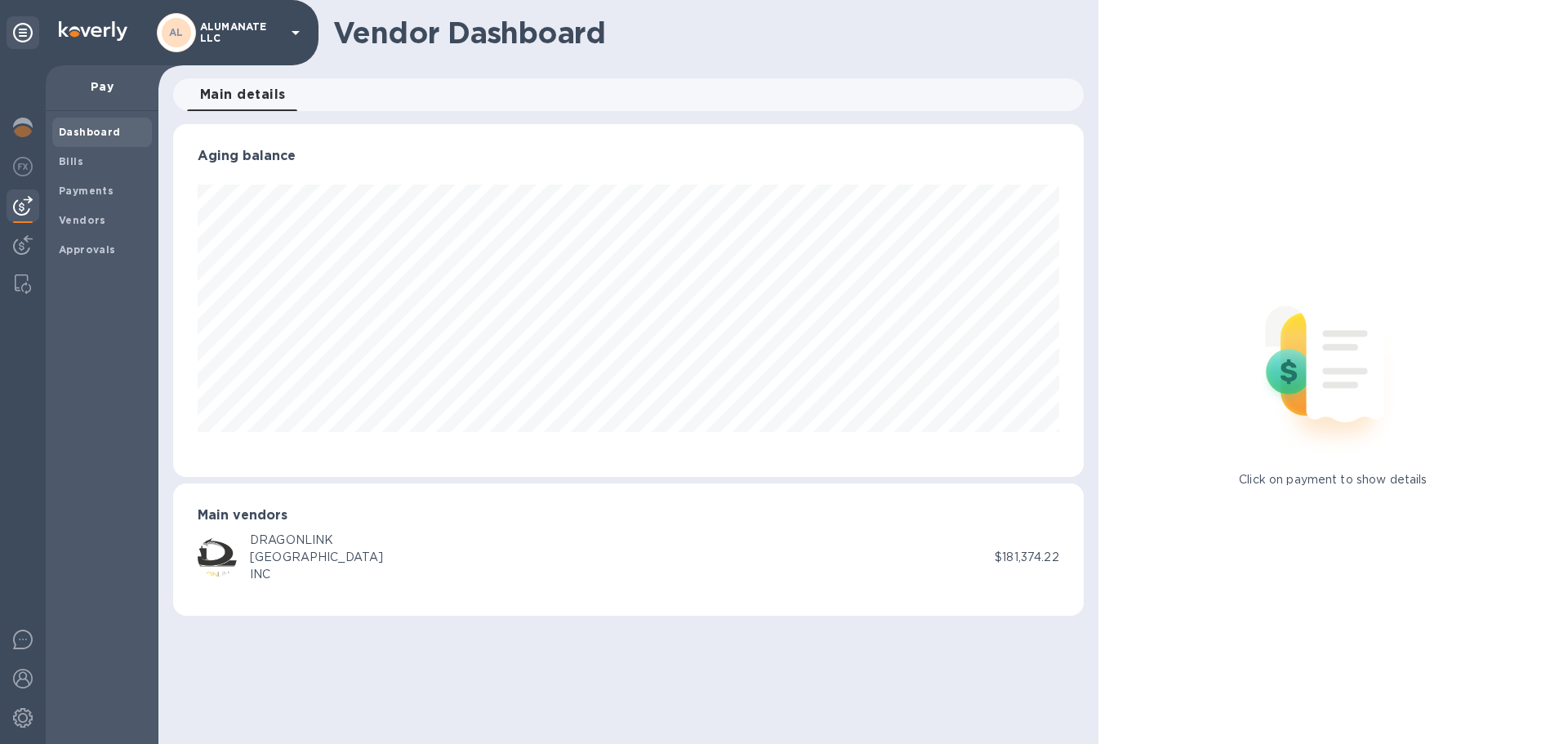
scroll to position [353, 909]
click at [74, 158] on b "Bills" at bounding box center [71, 161] width 24 height 12
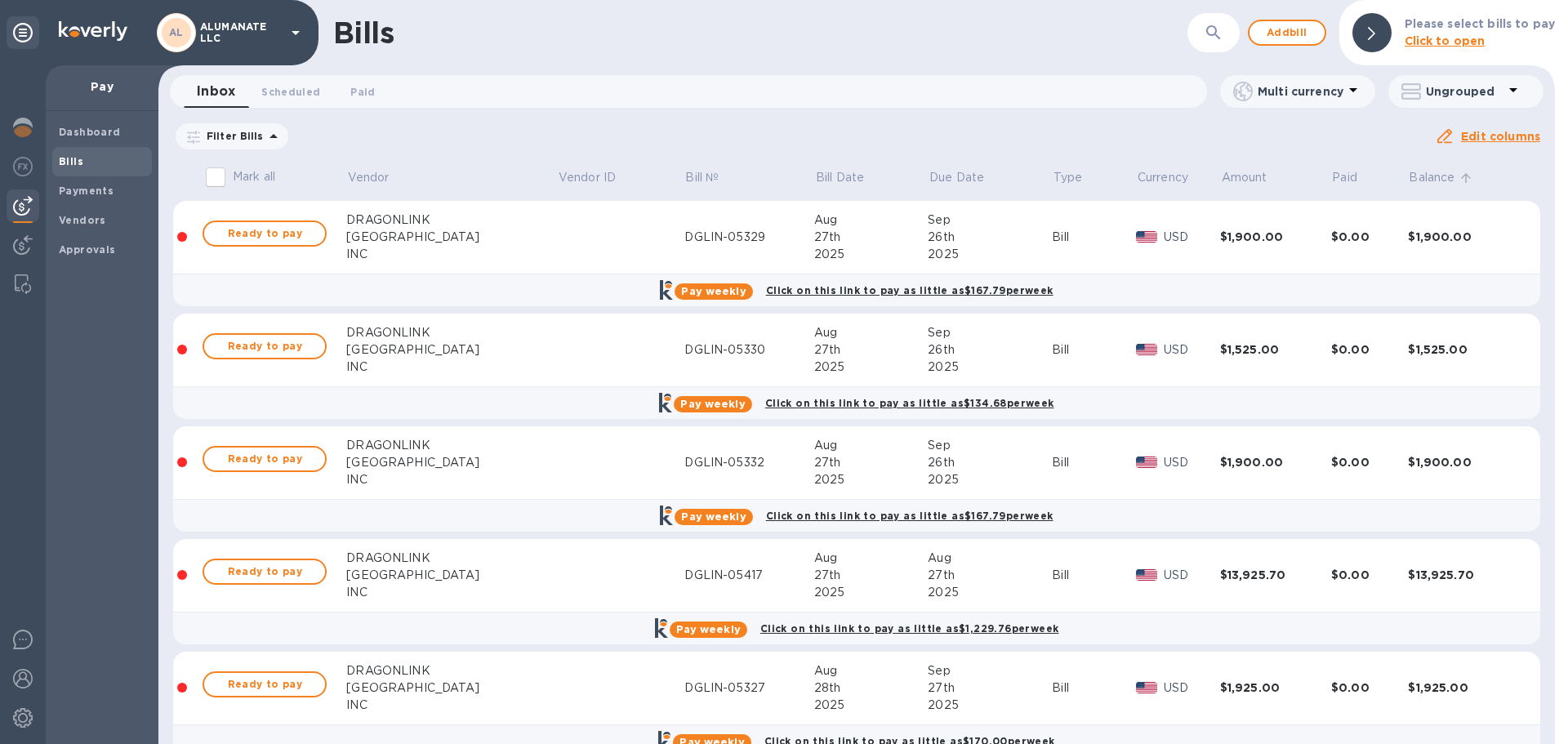
click at [1415, 172] on p "Balance" at bounding box center [1432, 176] width 46 height 17
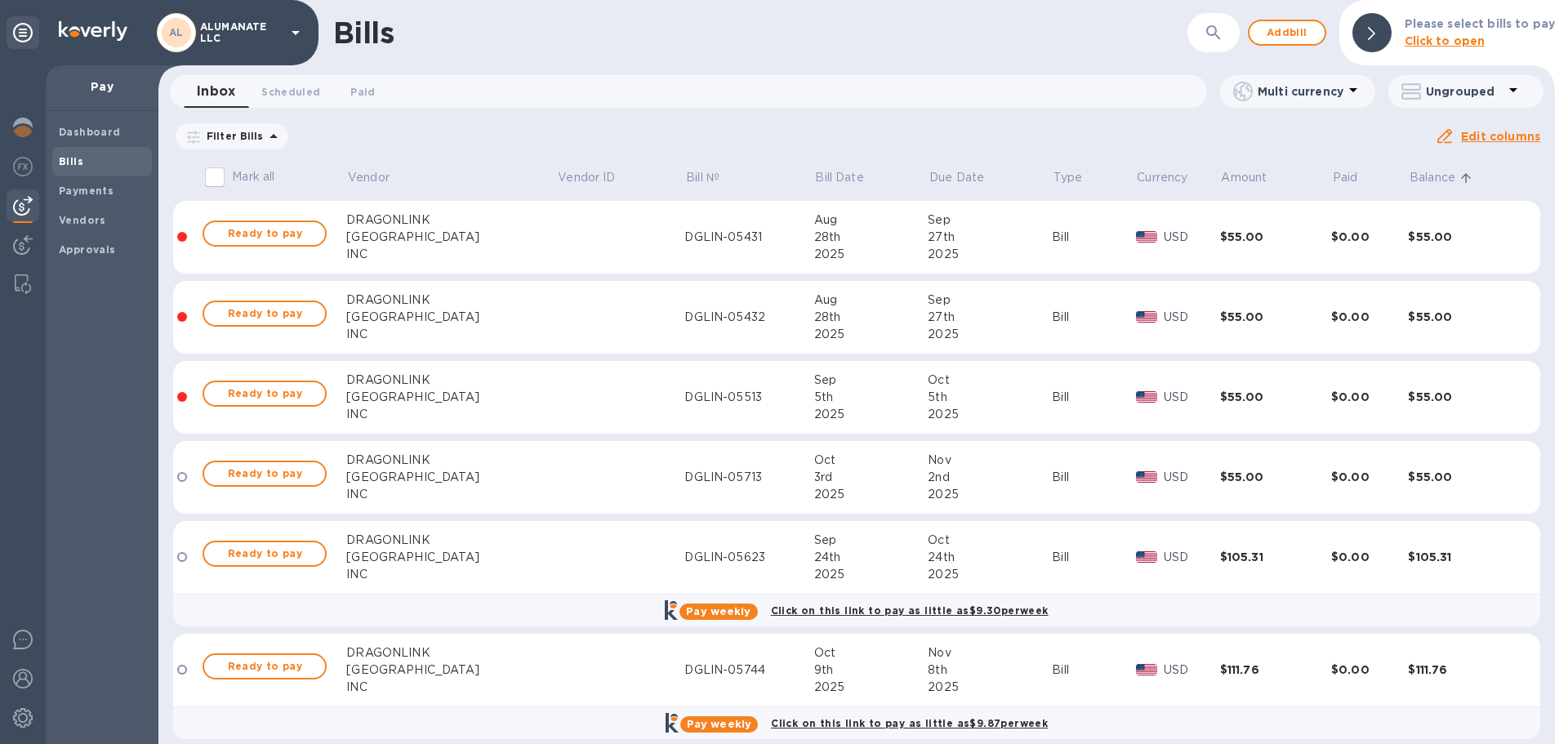
click at [1425, 177] on p "Balance" at bounding box center [1432, 176] width 46 height 17
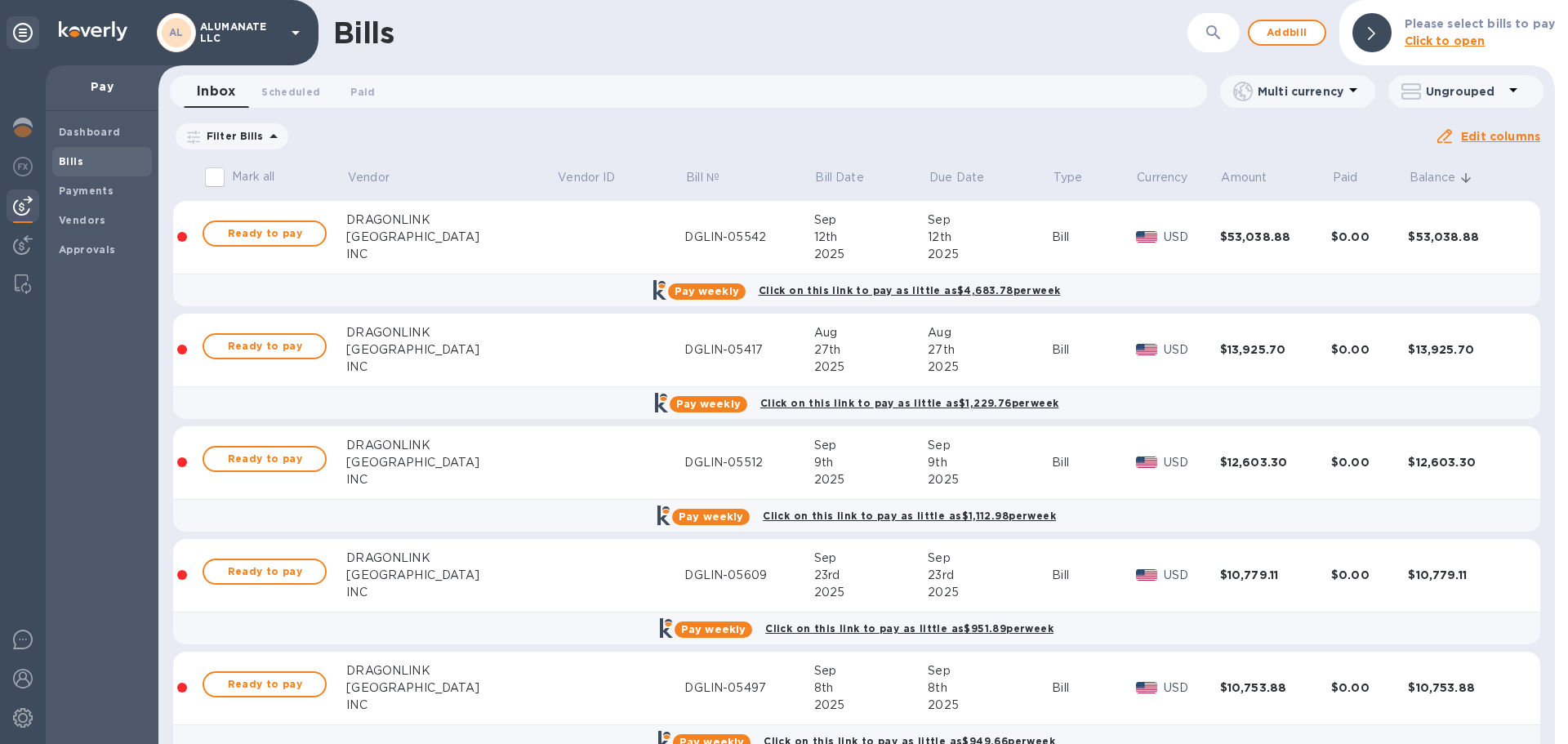
click at [1437, 227] on td "$53,038.88" at bounding box center [1462, 237] width 111 height 74
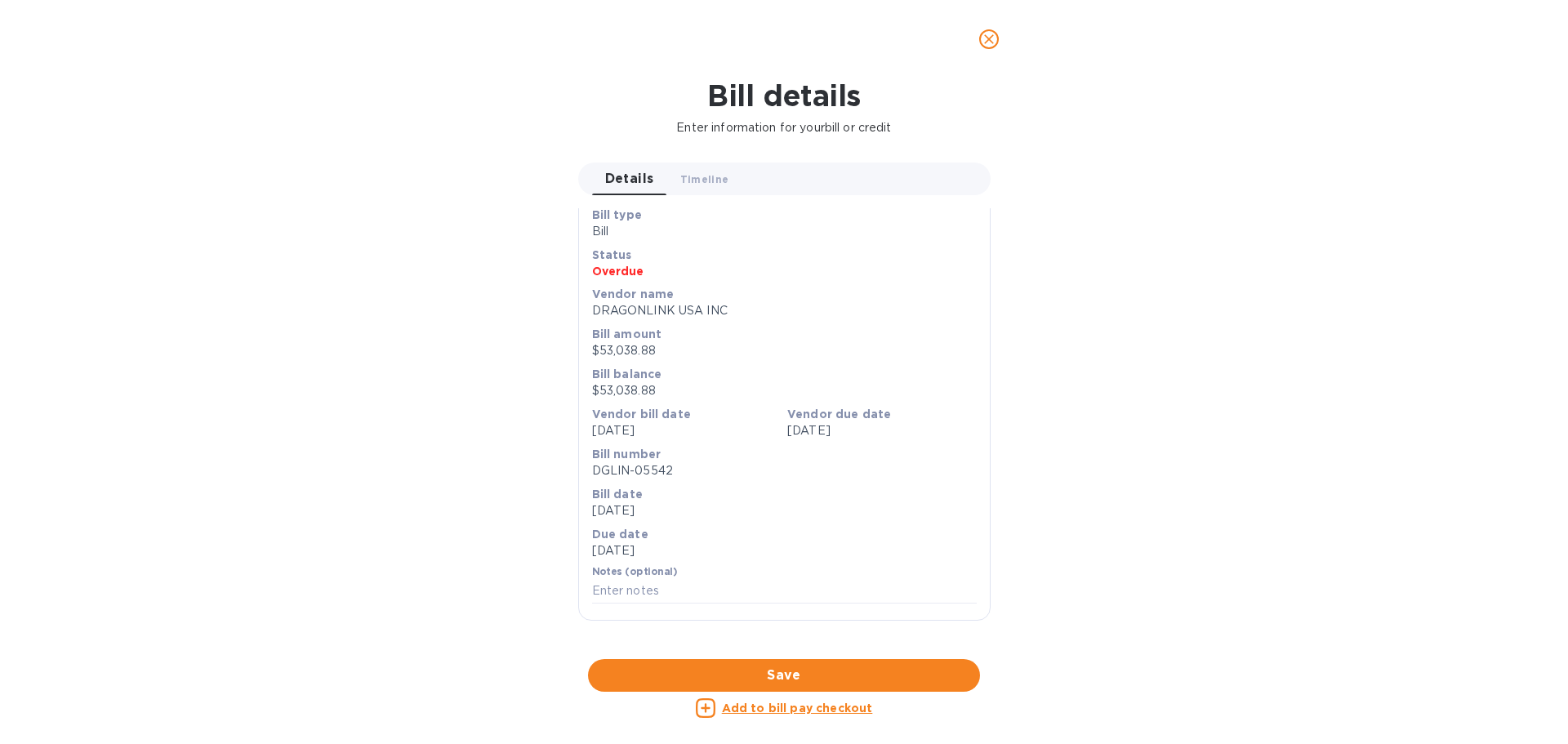
scroll to position [546, 0]
click at [858, 647] on div at bounding box center [784, 660] width 413 height 25
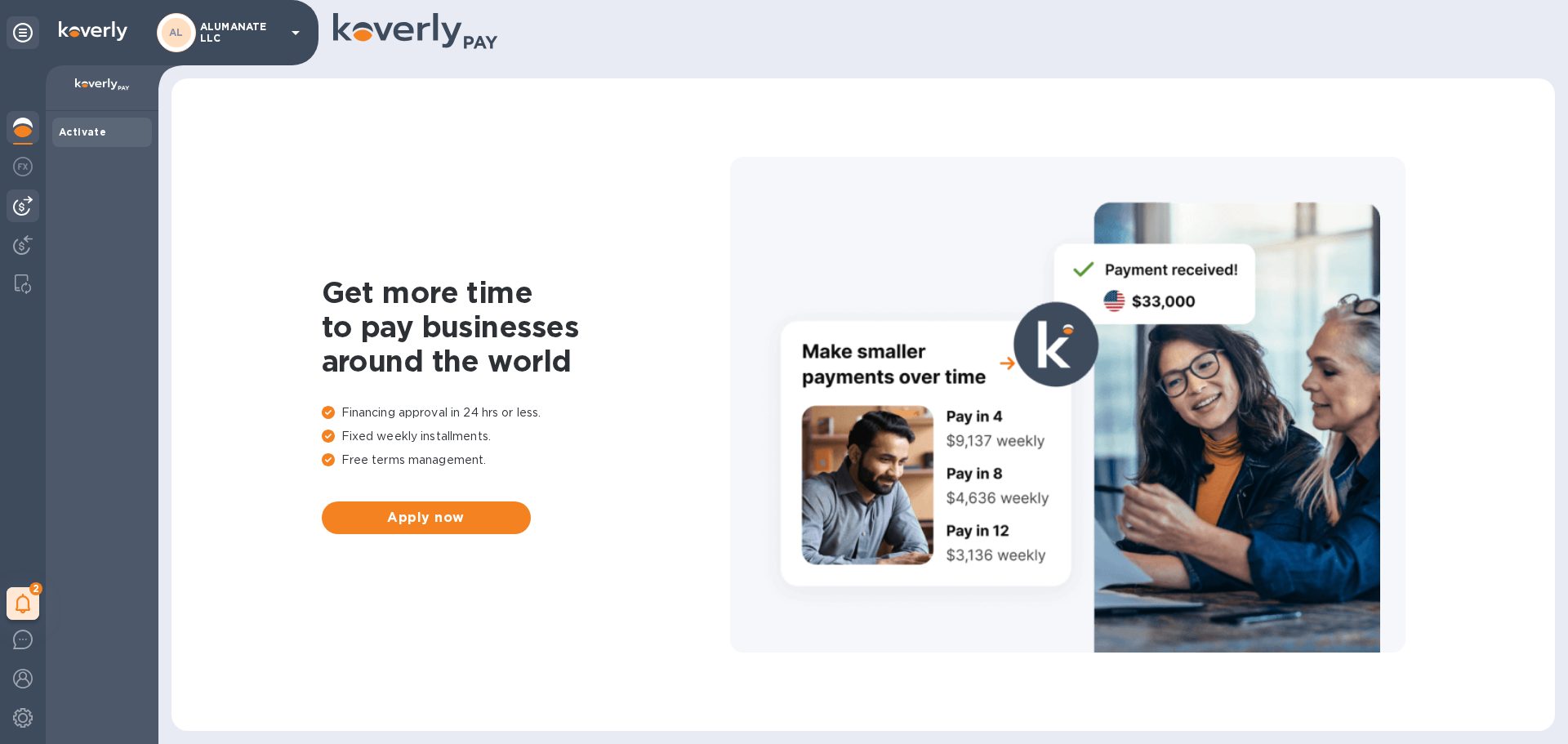
click at [32, 203] on div at bounding box center [23, 205] width 32 height 32
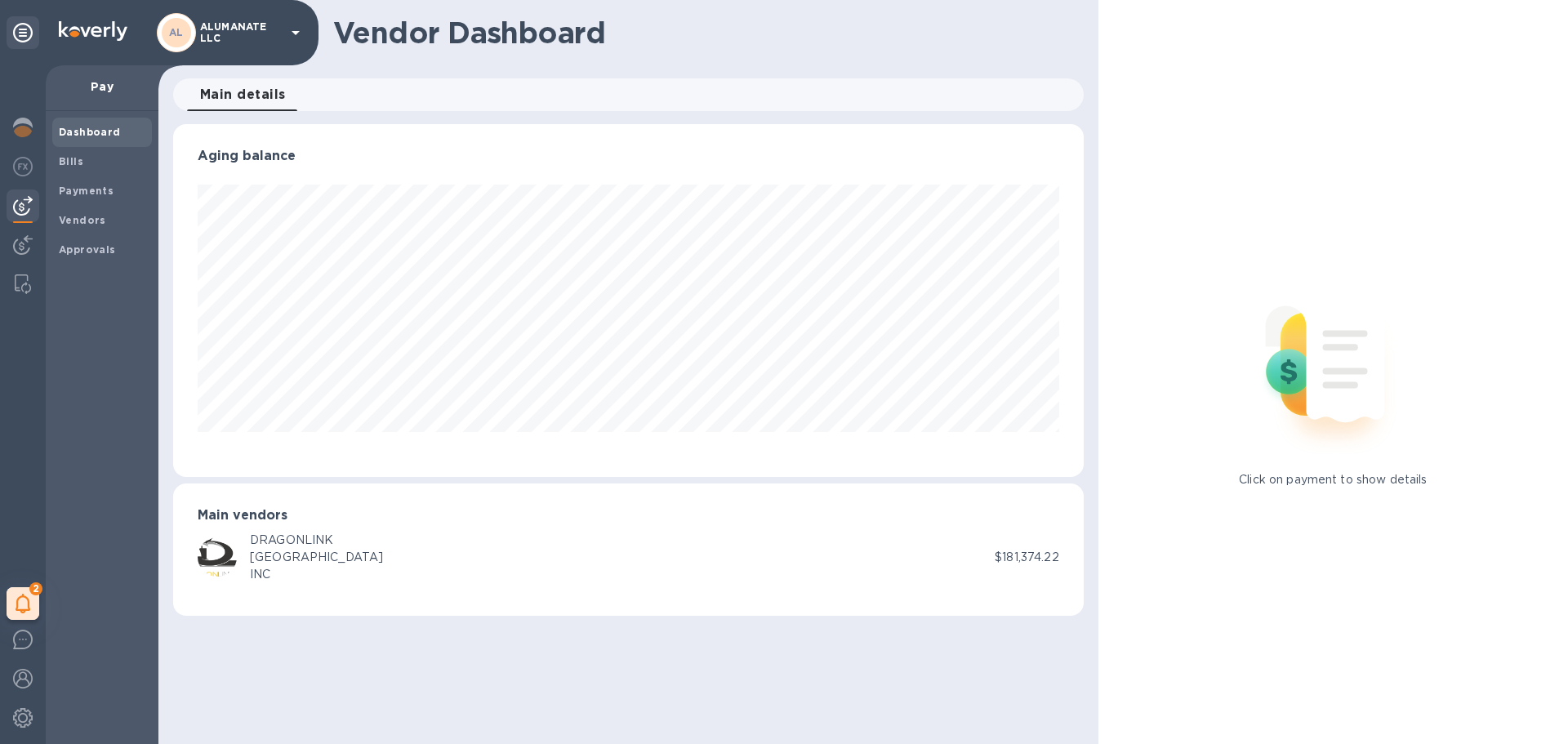
scroll to position [353, 909]
click at [82, 165] on span "Bills" at bounding box center [102, 162] width 86 height 17
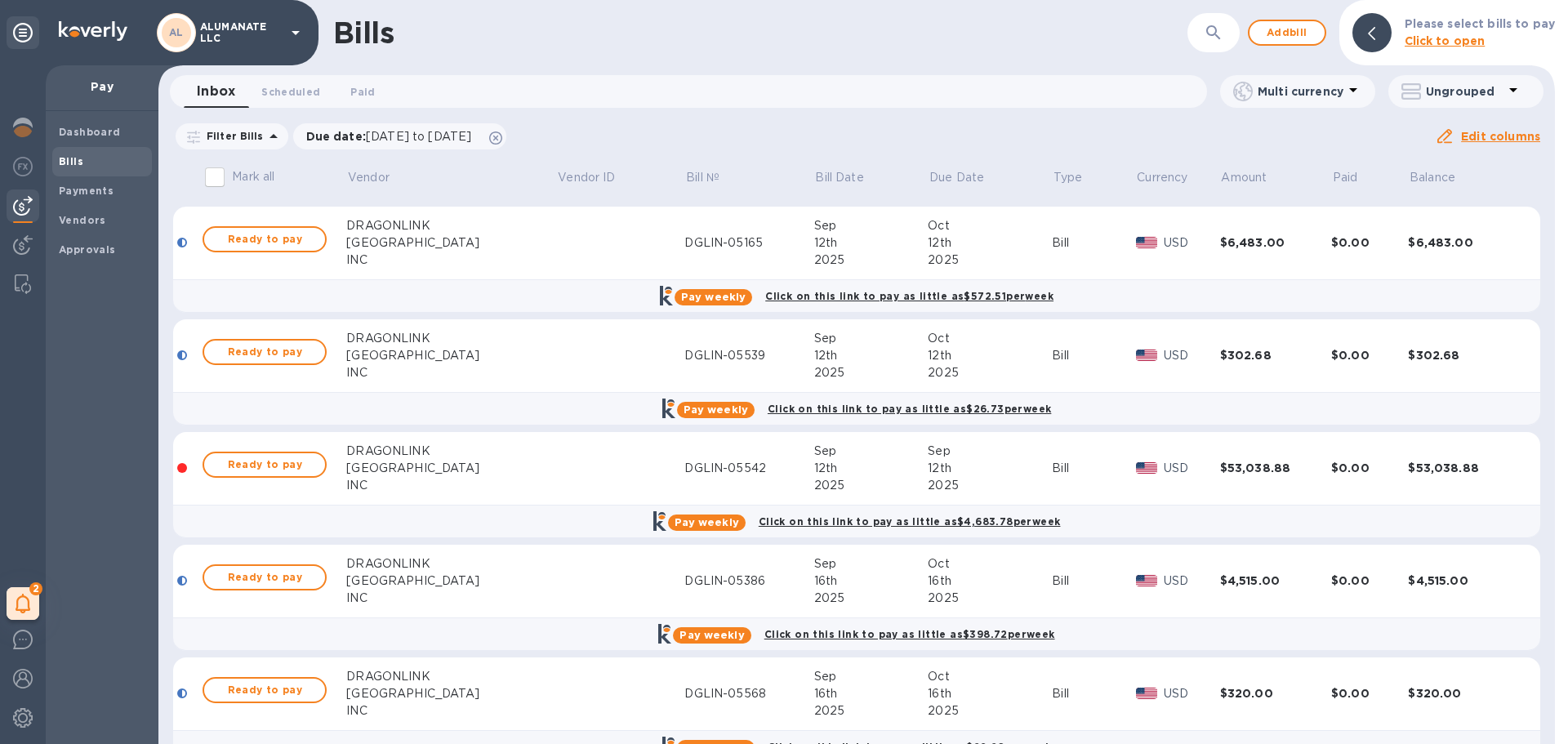
scroll to position [2123, 0]
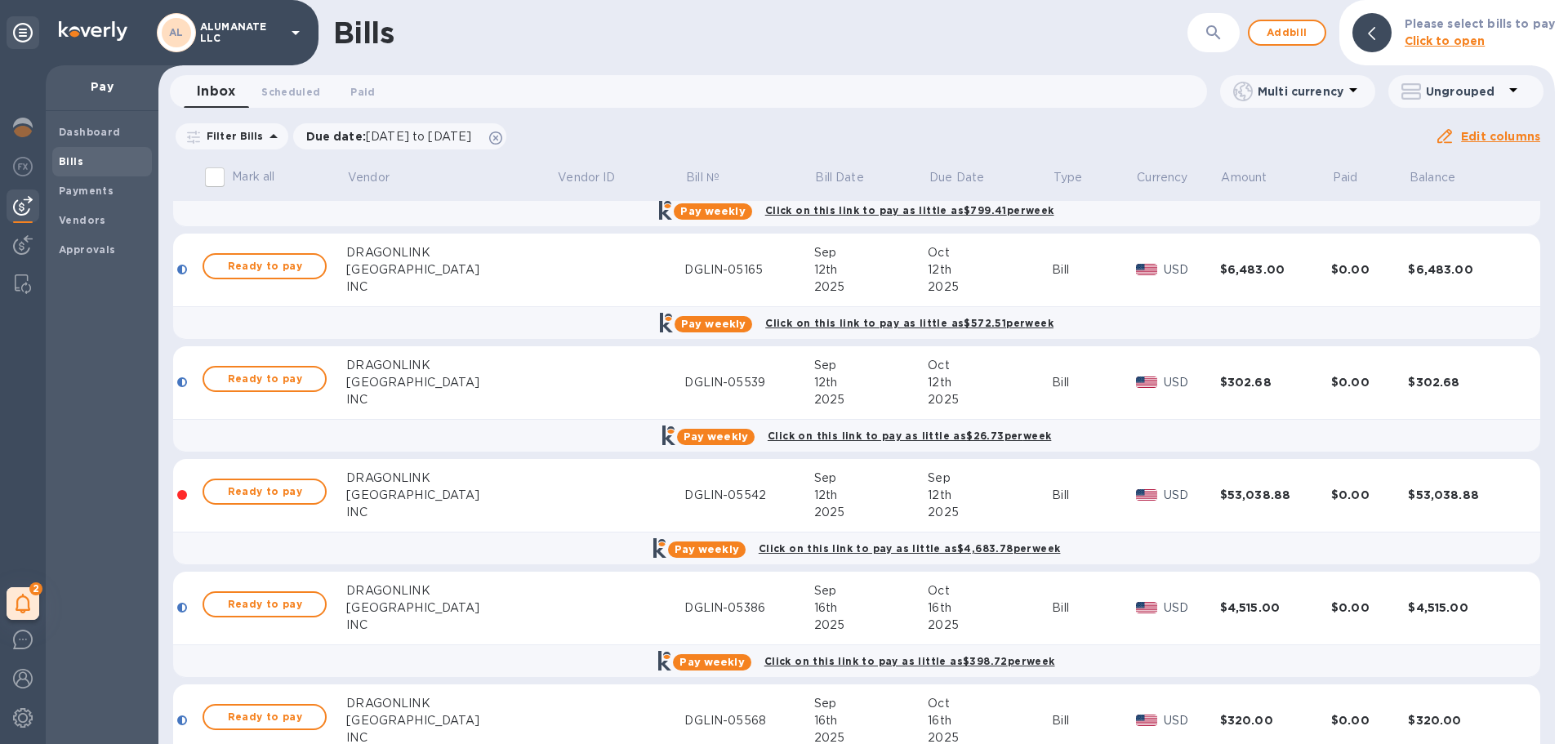
click at [557, 497] on td at bounding box center [620, 495] width 128 height 74
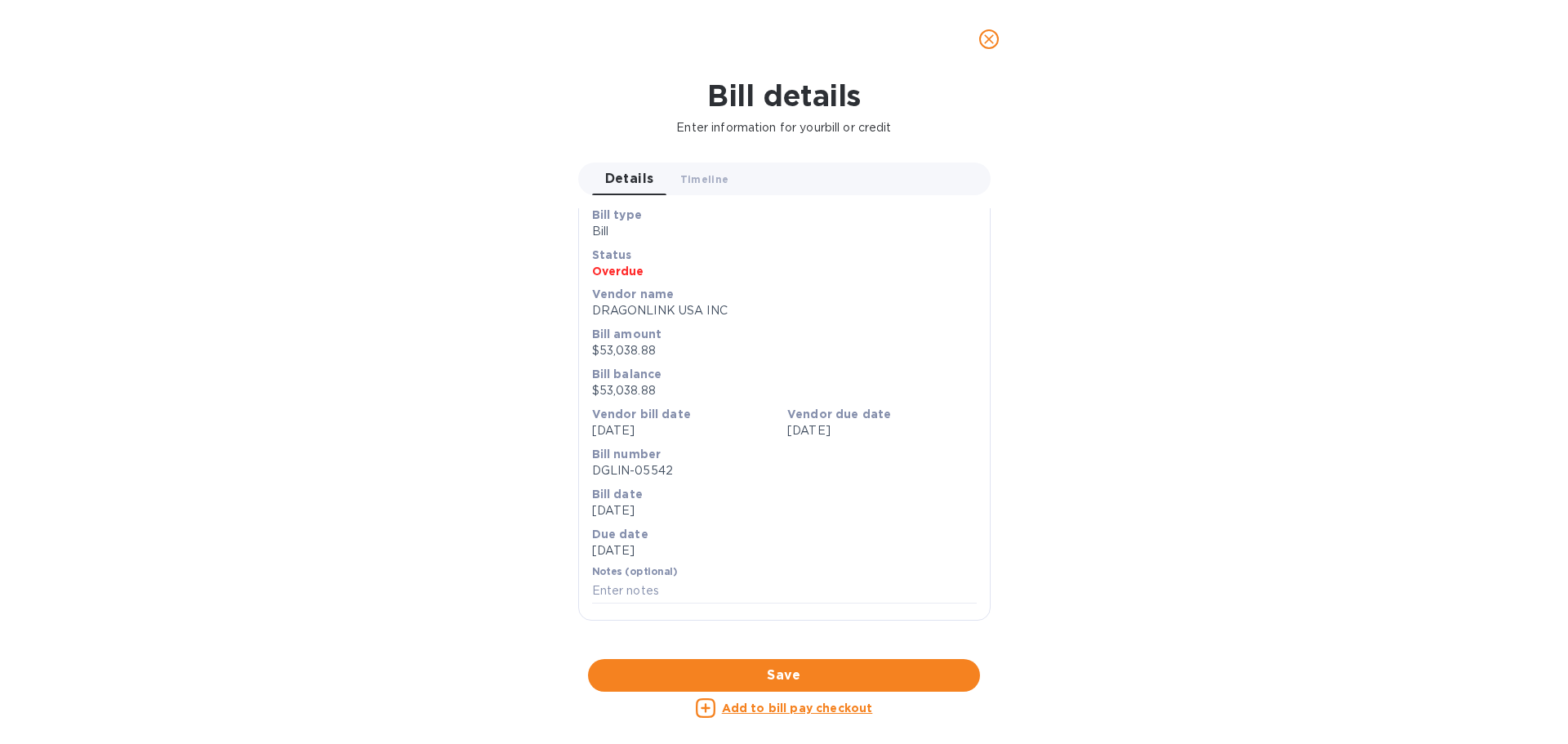
scroll to position [546, 0]
click at [766, 647] on div at bounding box center [784, 660] width 413 height 25
